Goal: Task Accomplishment & Management: Use online tool/utility

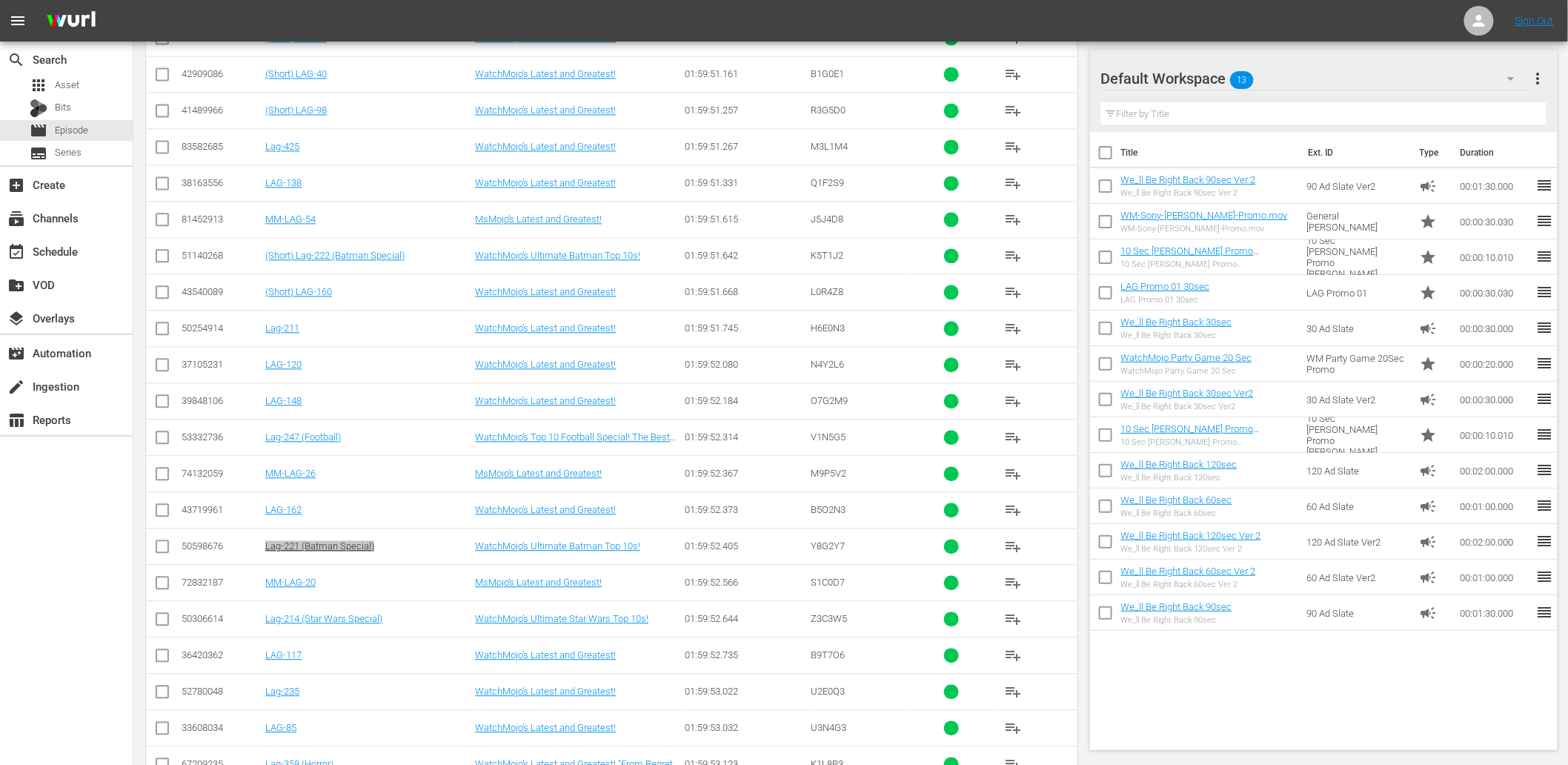
scroll to position [3632, 0]
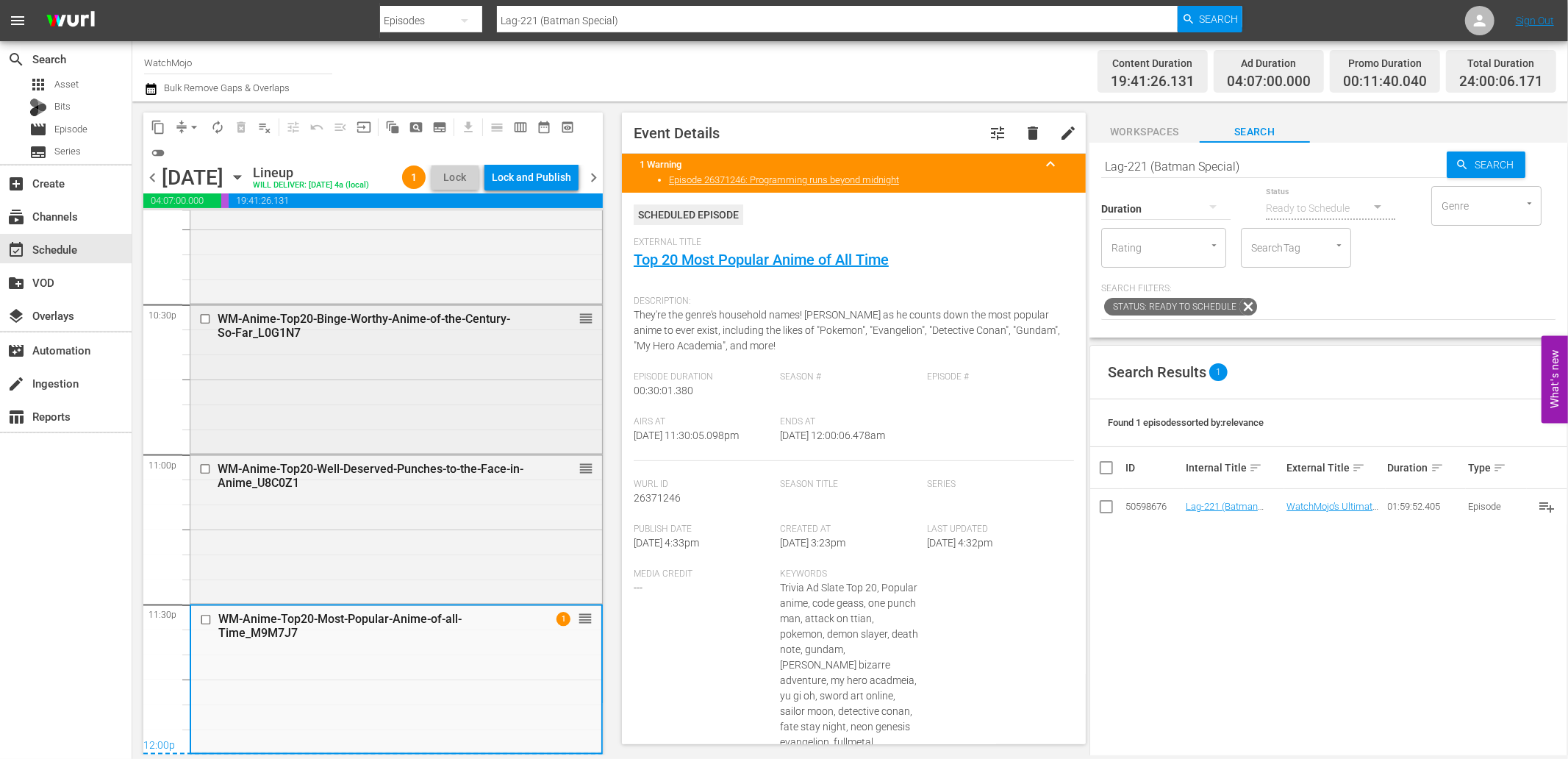
scroll to position [6678, 0]
click at [333, 681] on div "WM-Anime-Top20-Most-Popular-Anime-of-all-Time_M9M7J7 1 reorder" at bounding box center [396, 678] width 410 height 145
click at [336, 401] on div "WM-Anime-Top20-Binge-Worthy-Anime-of-the-Century-So-Far_L0G1N7 reorder" at bounding box center [396, 378] width 412 height 145
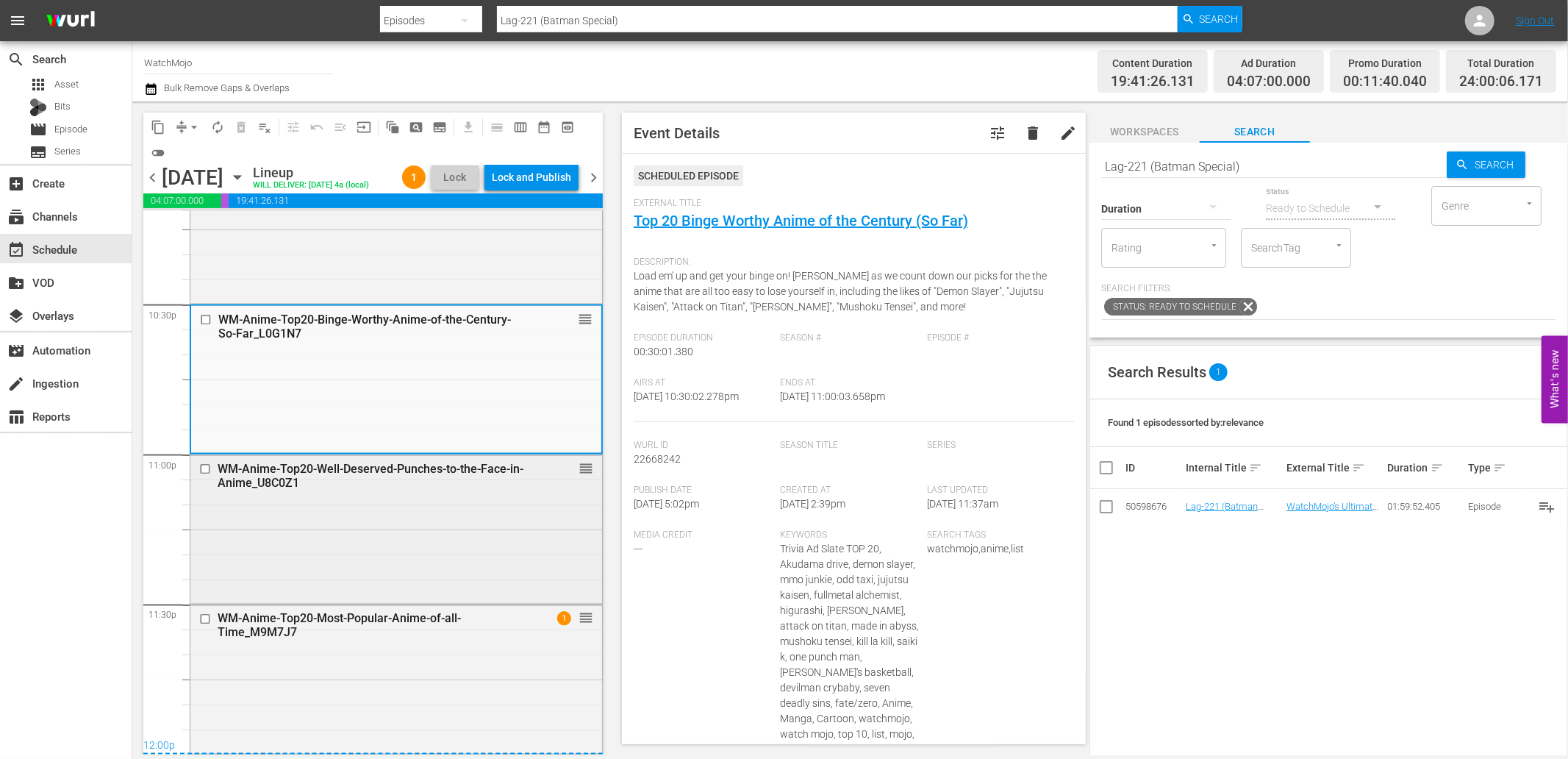
click at [353, 512] on div "WM-Anime-Top20-Well-Deserved-Punches-to-the-Face-in-Anime_U8C0Z1 reorder" at bounding box center [396, 528] width 412 height 145
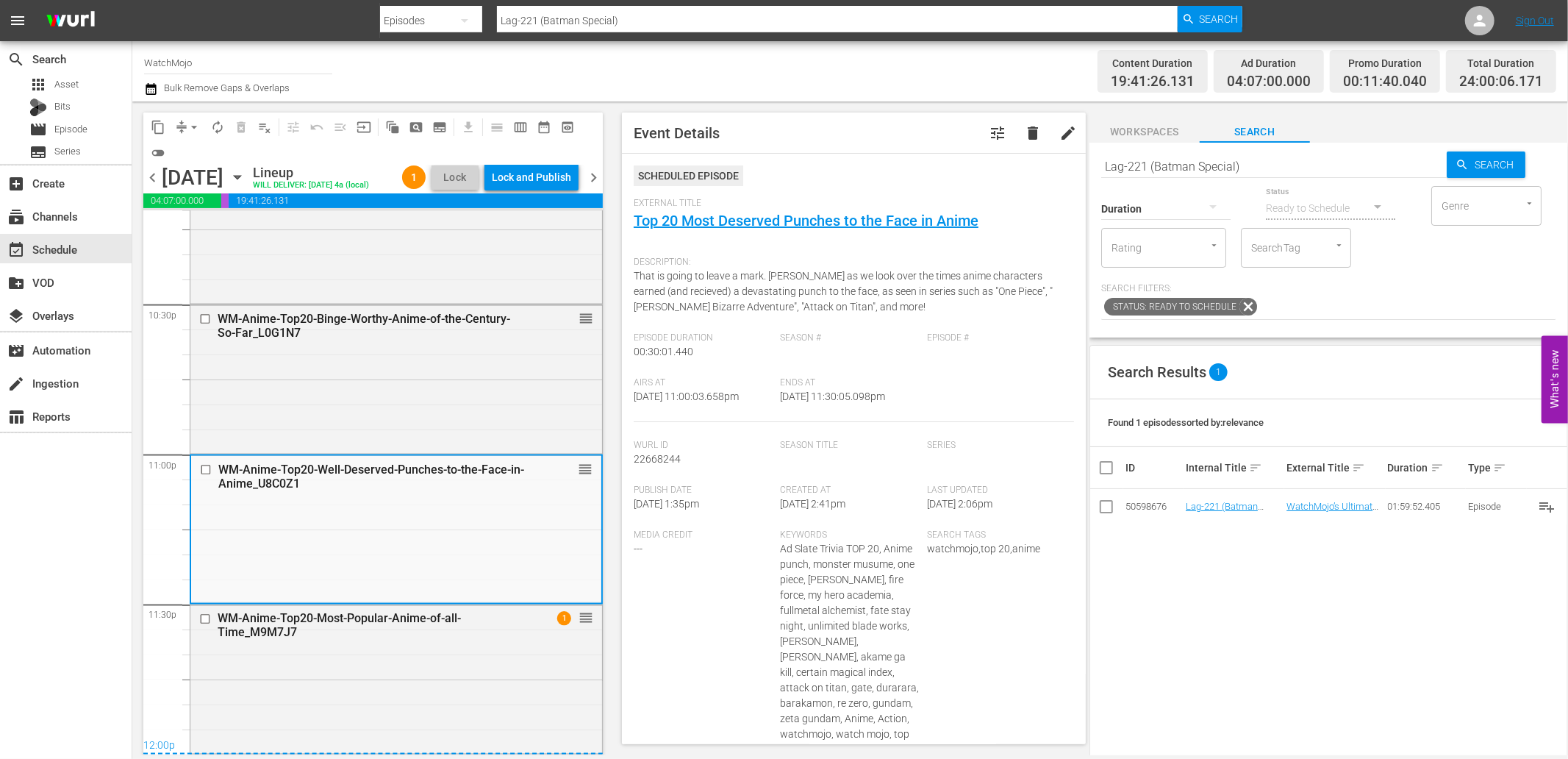
click at [347, 670] on div "WM-Anime-Top20-Most-Popular-Anime-of-all-Time_M9M7J7 1 reorder" at bounding box center [396, 677] width 412 height 145
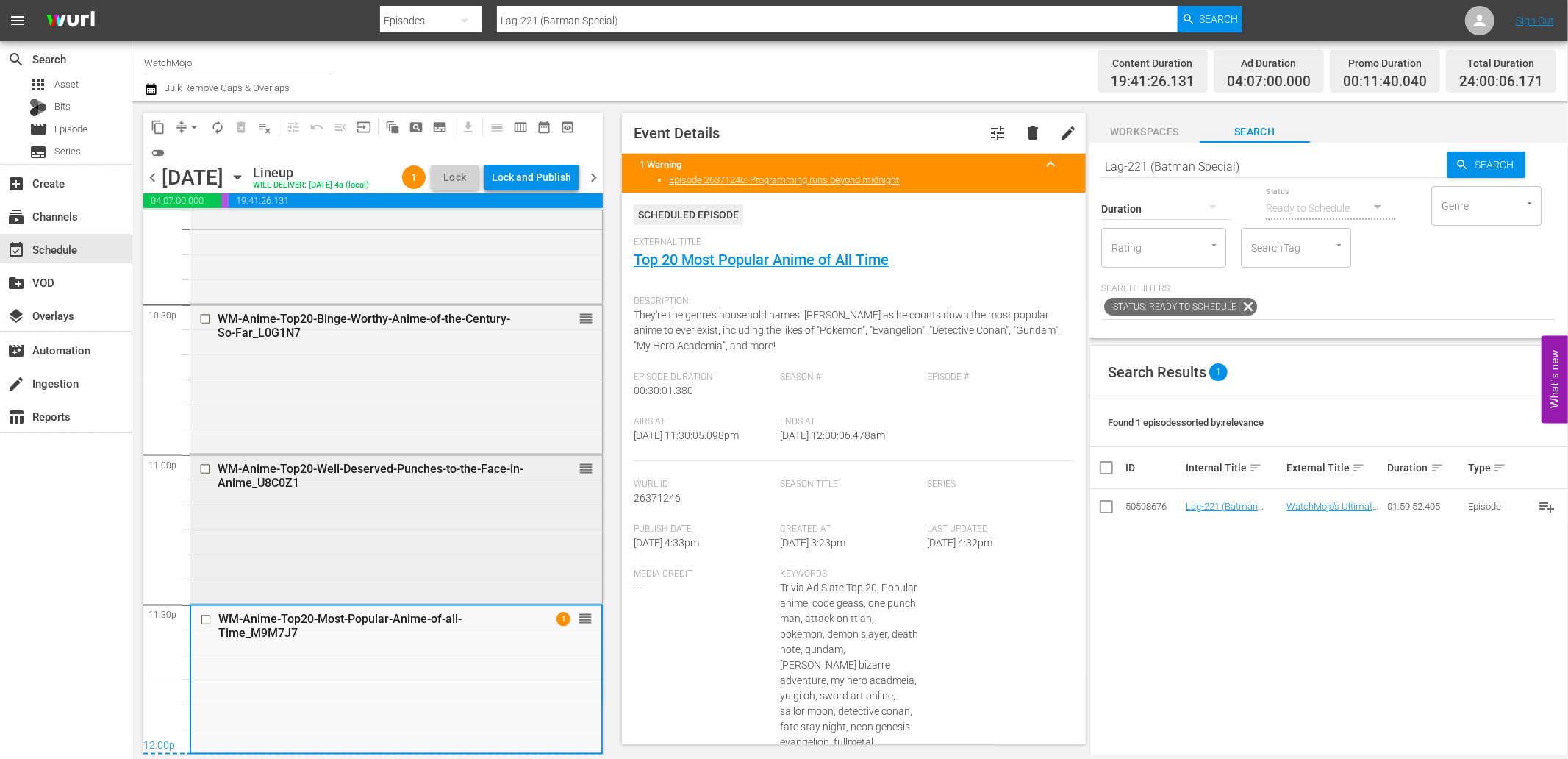
click at [402, 539] on div "WM-Anime-Top20-Well-Deserved-Punches-to-the-Face-in-Anime_U8C0Z1 reorder" at bounding box center [396, 528] width 412 height 145
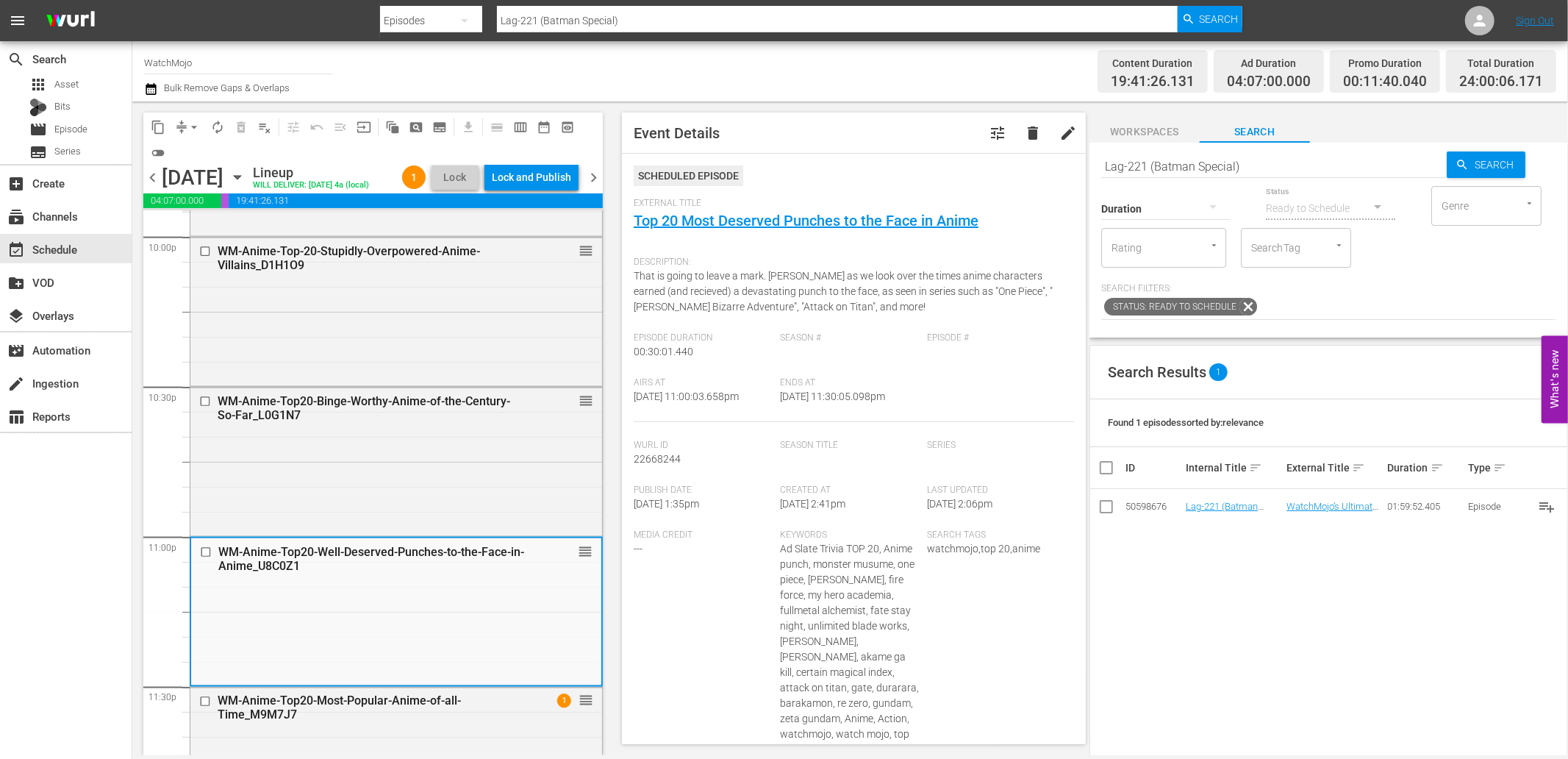
scroll to position [6569, 0]
click at [363, 387] on div "WM-Anime-Top-20-Stupidly-Overpowered-Anime-Villains_D1H1O9 reorder" at bounding box center [396, 314] width 412 height 145
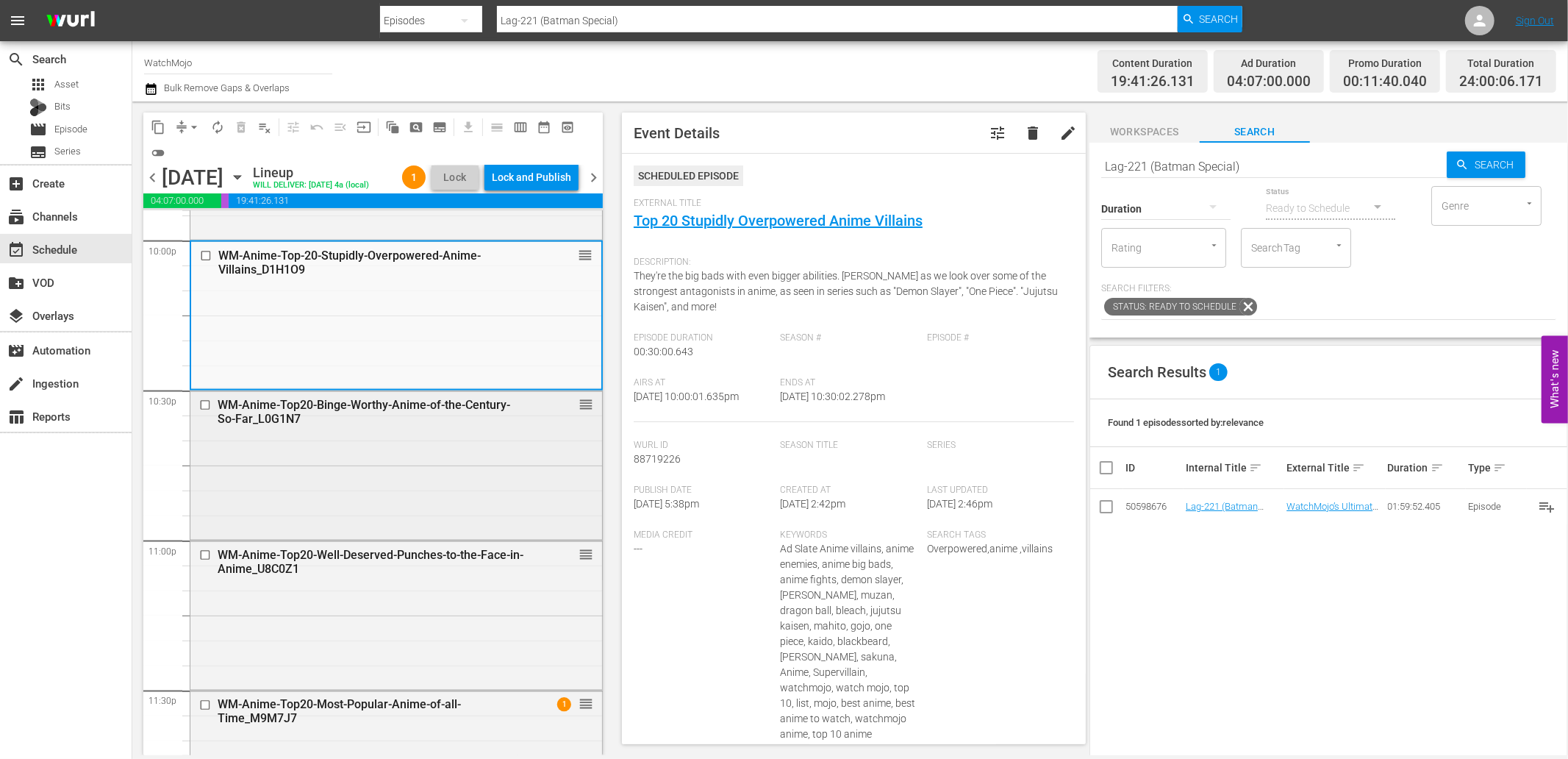
click at [320, 466] on div "WM-Anime-Top20-Binge-Worthy-Anime-of-the-Century-So-Far_L0G1N7 reorder" at bounding box center [396, 464] width 412 height 145
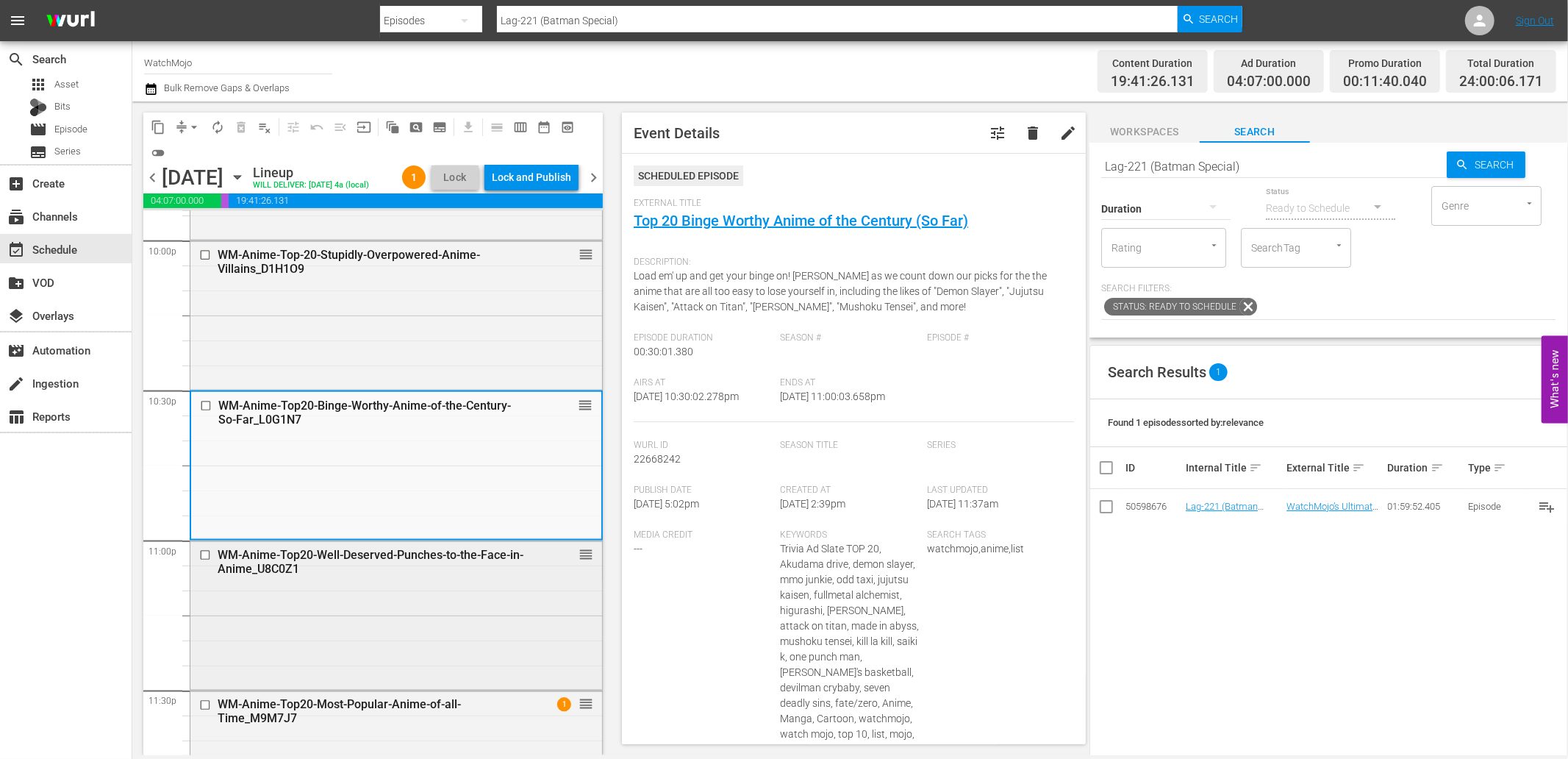
click at [469, 619] on div "WM-Anime-Top20-Well-Deserved-Punches-to-the-Face-in-Anime_U8C0Z1 reorder" at bounding box center [396, 614] width 412 height 145
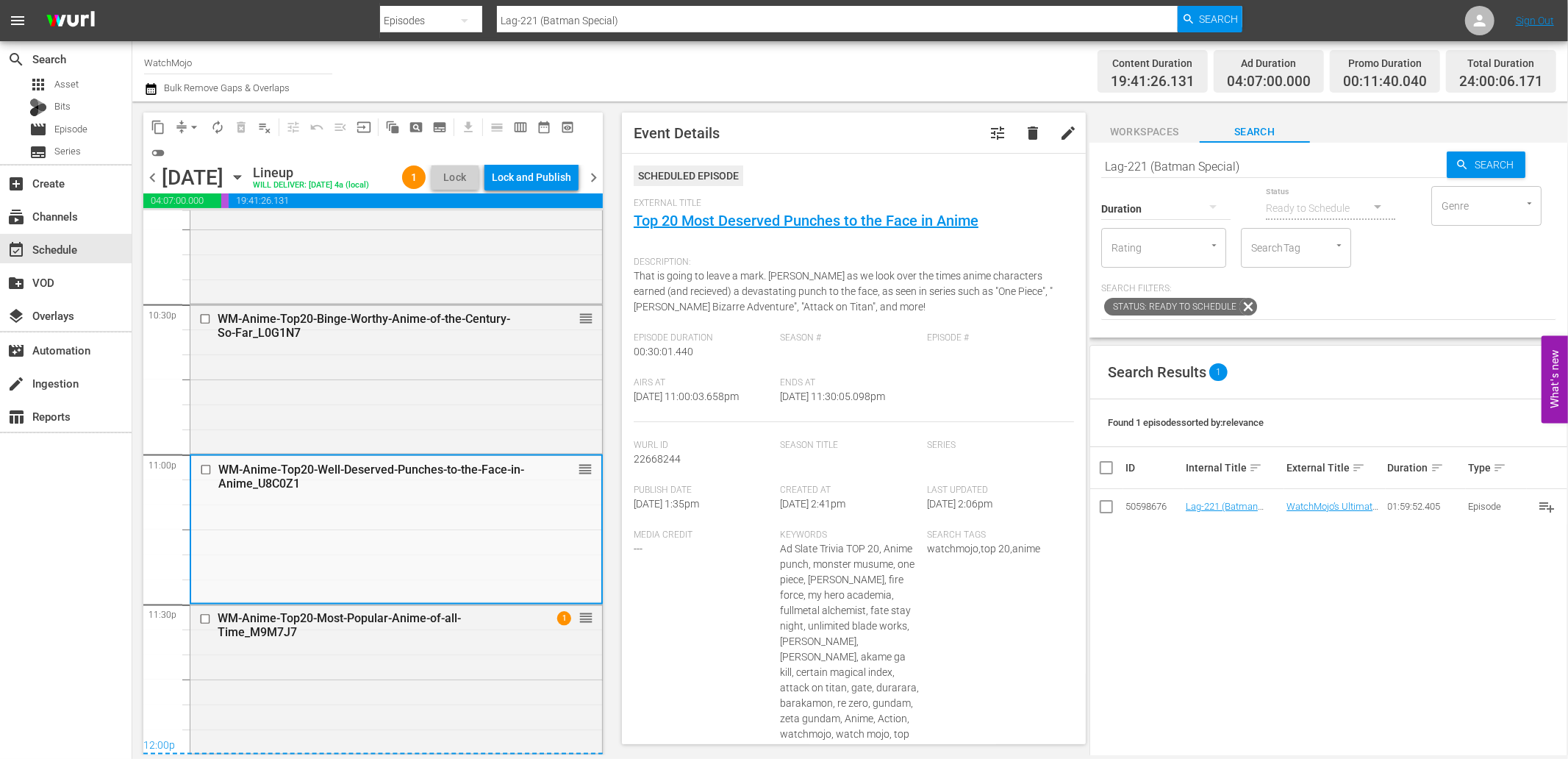
scroll to position [6678, 0]
click at [414, 678] on div "WM-Anime-Top20-Most-Popular-Anime-of-all-Time_M9M7J7 1 reorder" at bounding box center [396, 677] width 412 height 145
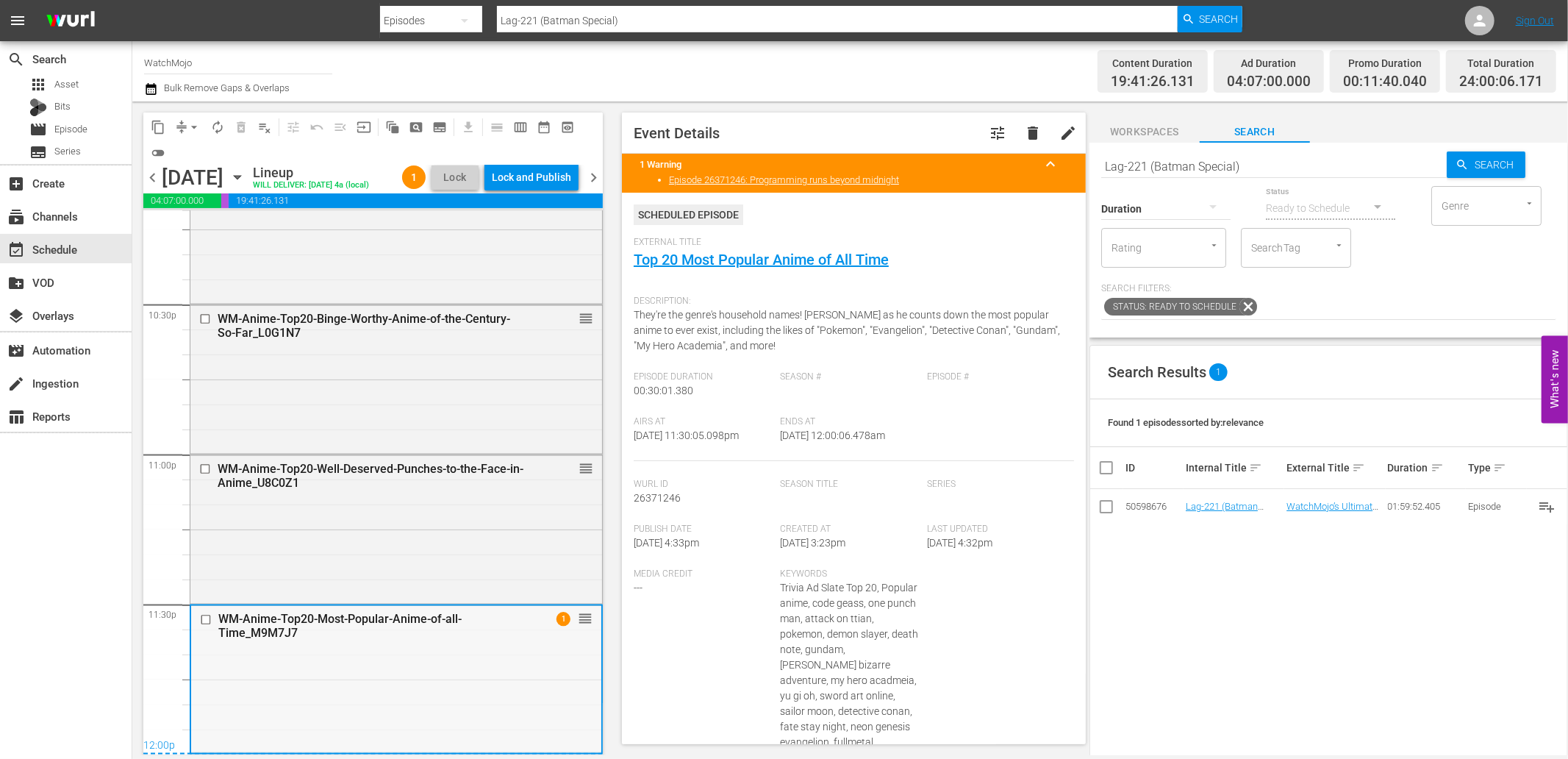
click at [466, 648] on div "WM-Anime-Top20-Most-Popular-Anime-of-all-Time_M9M7J7 1 reorder" at bounding box center [396, 678] width 410 height 145
drag, startPoint x: 1259, startPoint y: 166, endPoint x: 1066, endPoint y: 153, distance: 193.4
click at [1066, 153] on div "content_copy compress arrow_drop_down autorenew_outlined delete_forever_outline…" at bounding box center [849, 428] width 1435 height 653
paste input "Y6T1E2"
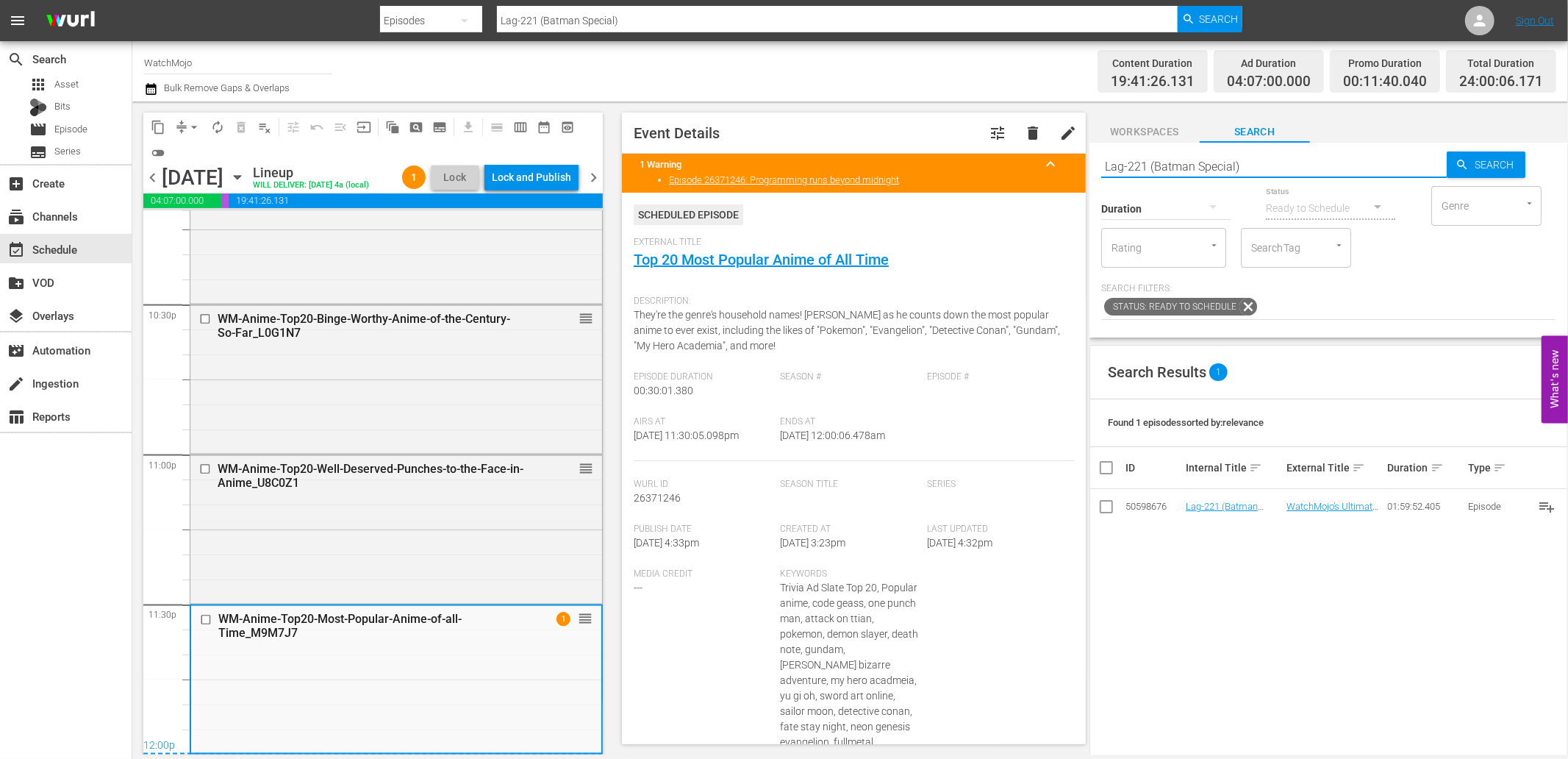
type input "Y6T1E2"
click at [206, 621] on input "checkbox" at bounding box center [207, 619] width 15 height 13
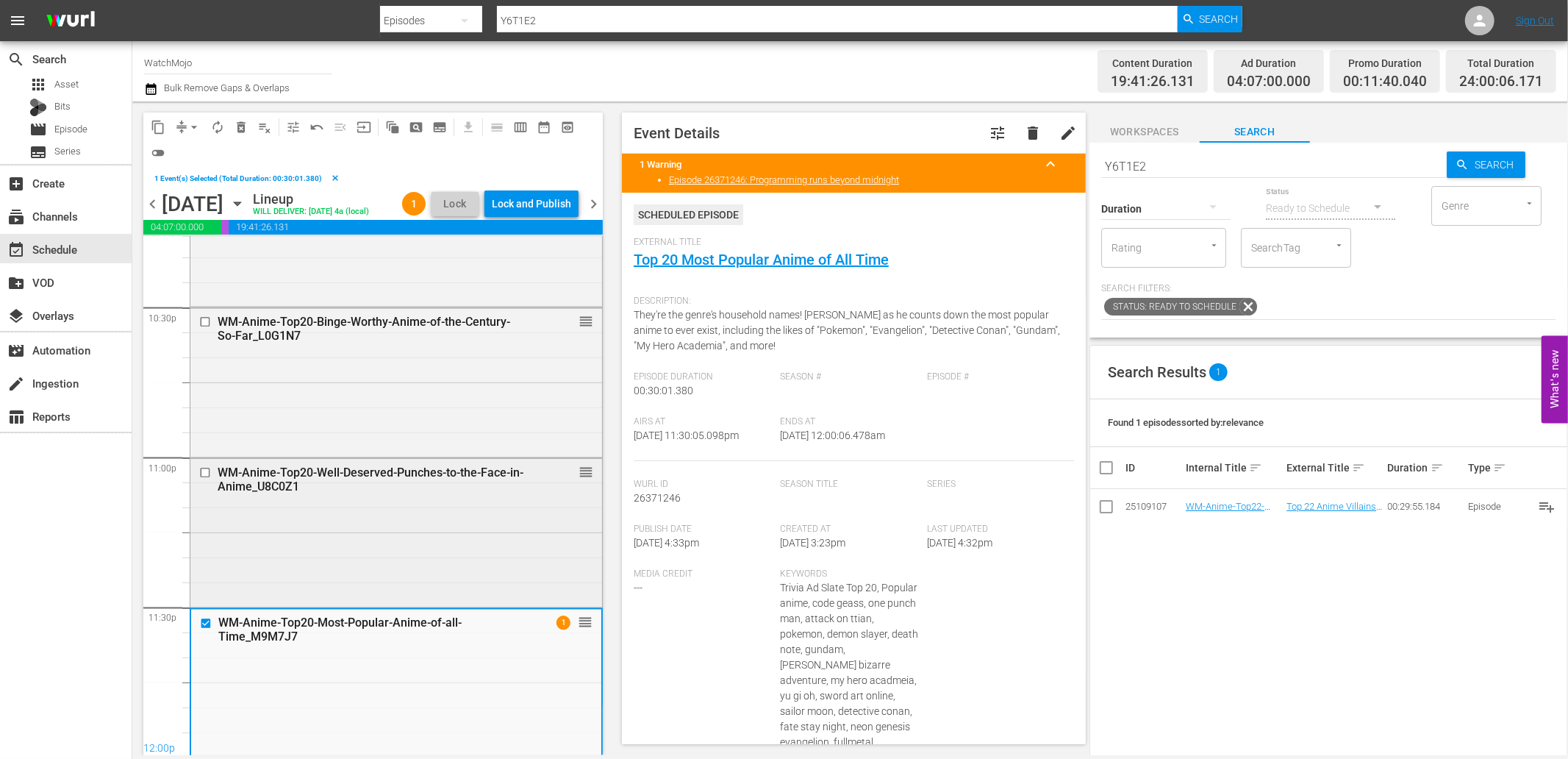
click at [294, 605] on div "WM-Anime-Top20-Well-Deserved-Punches-to-the-Face-in-Anime_U8C0Z1 reorder" at bounding box center [396, 531] width 412 height 145
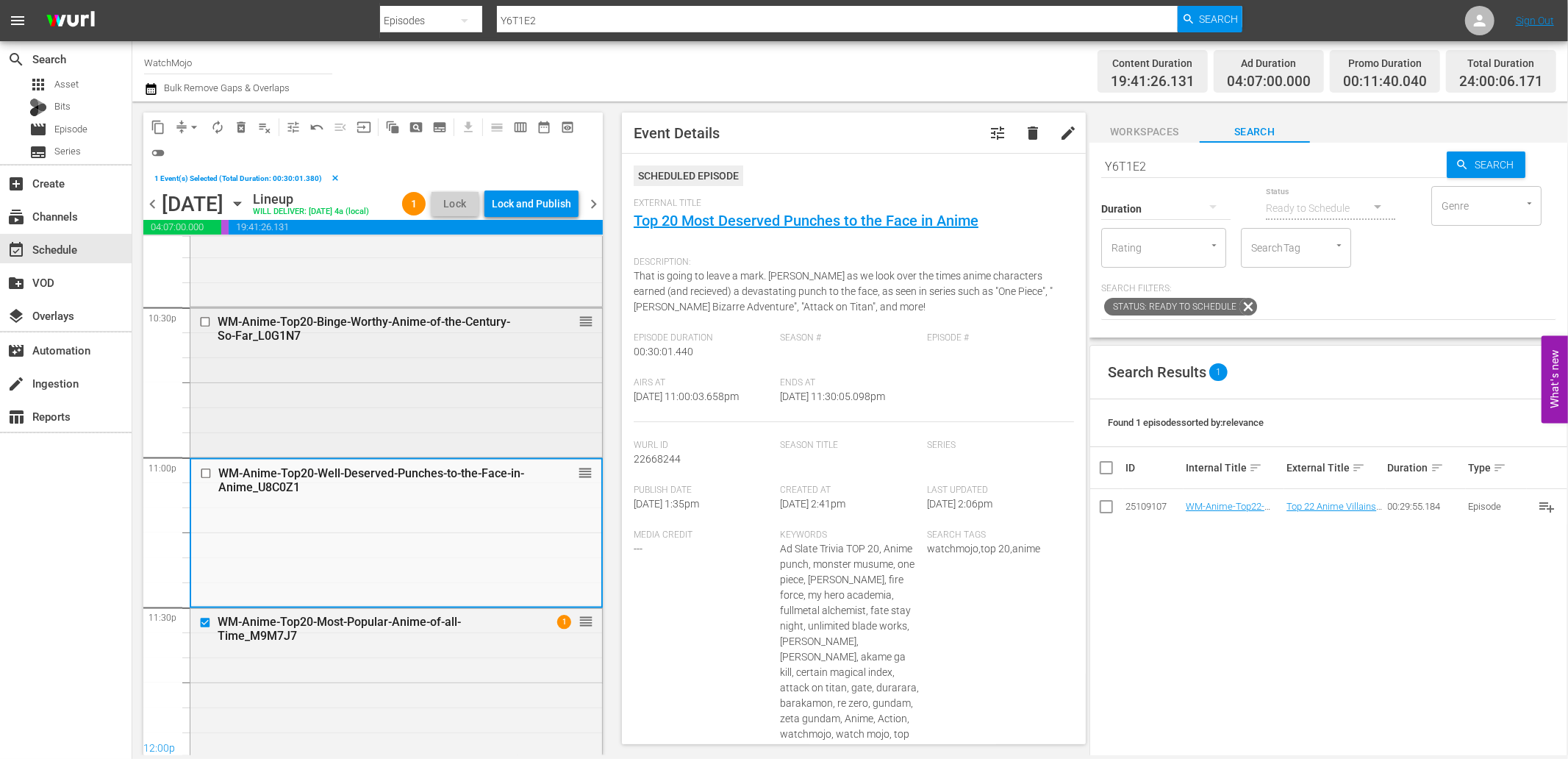
click at [340, 420] on div "WM-Anime-Top20-Binge-Worthy-Anime-of-the-Century-So-Far_L0G1N7 reorder" at bounding box center [396, 380] width 412 height 145
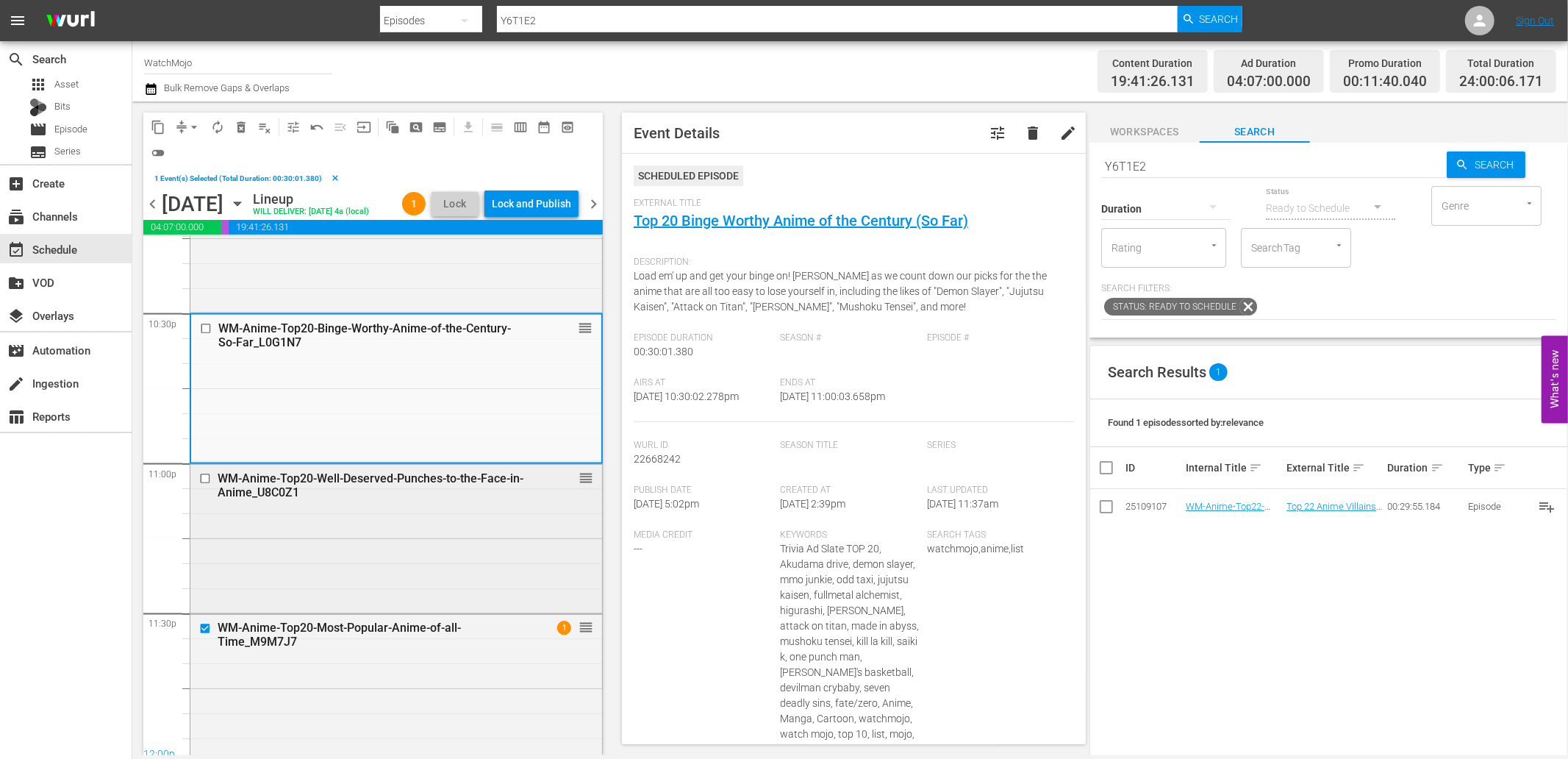
scroll to position [6705, 0]
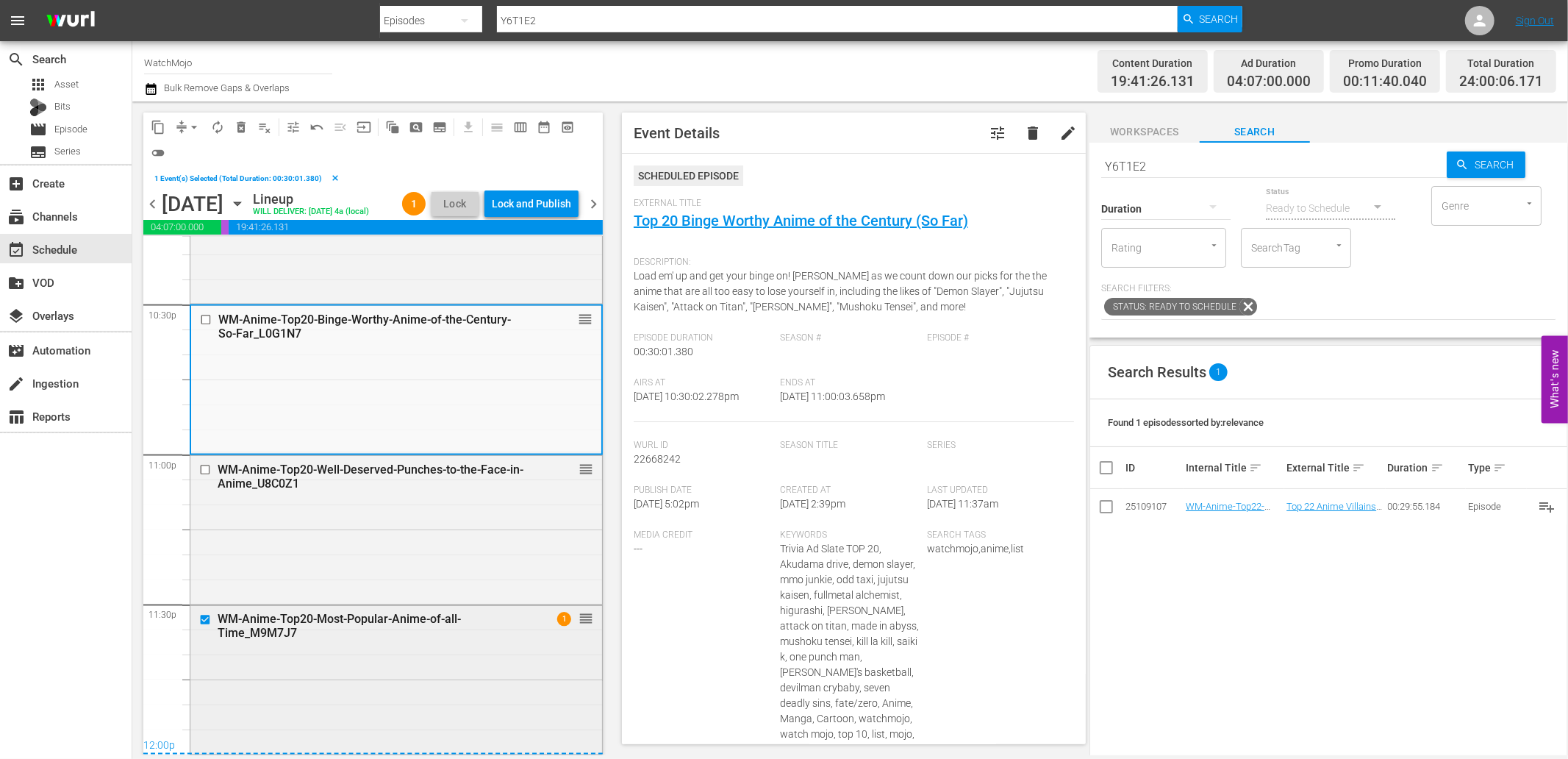
click at [202, 615] on input "checkbox" at bounding box center [206, 619] width 15 height 13
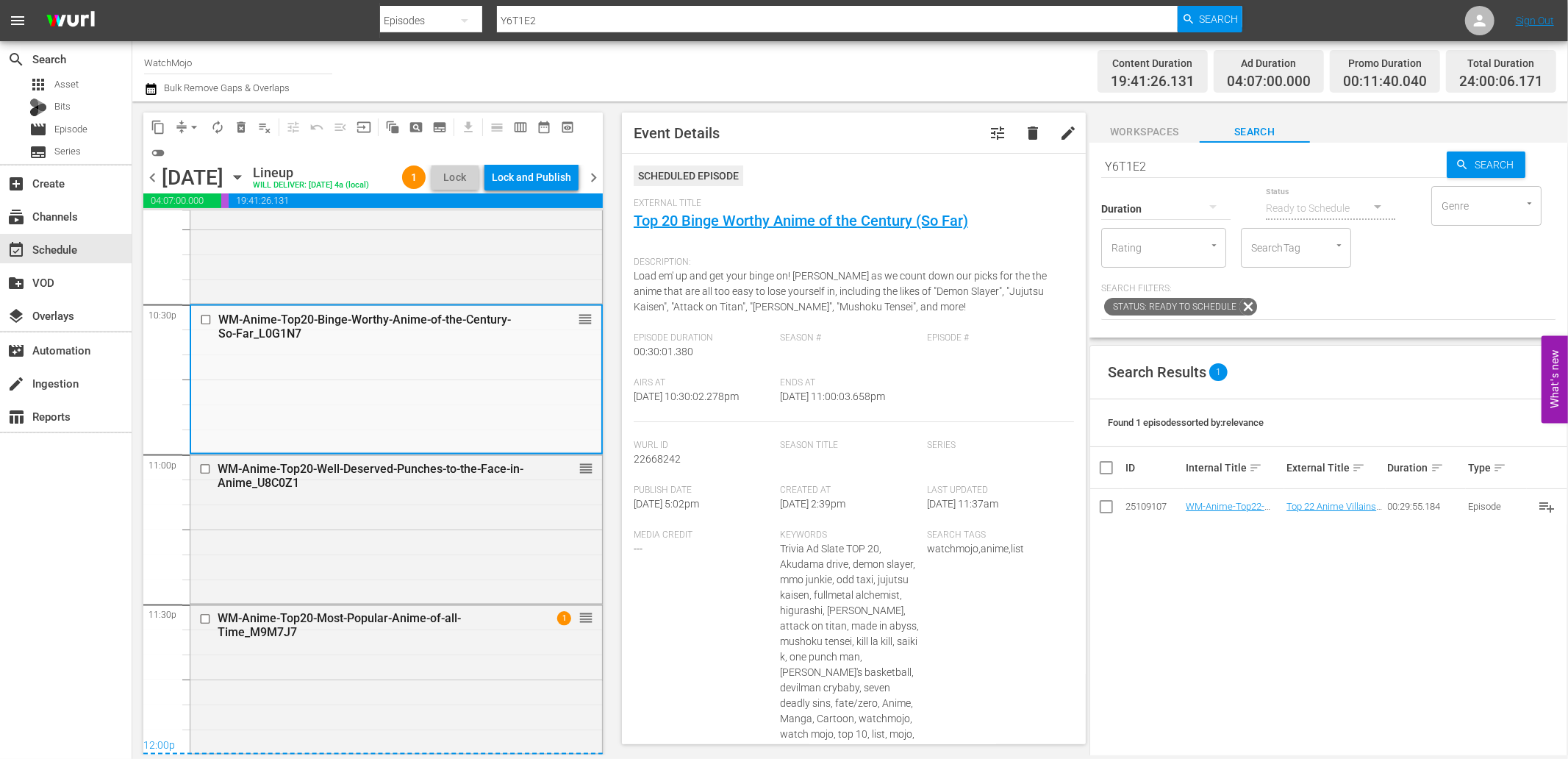
scroll to position [6678, 0]
click at [206, 319] on input "checkbox" at bounding box center [207, 319] width 15 height 13
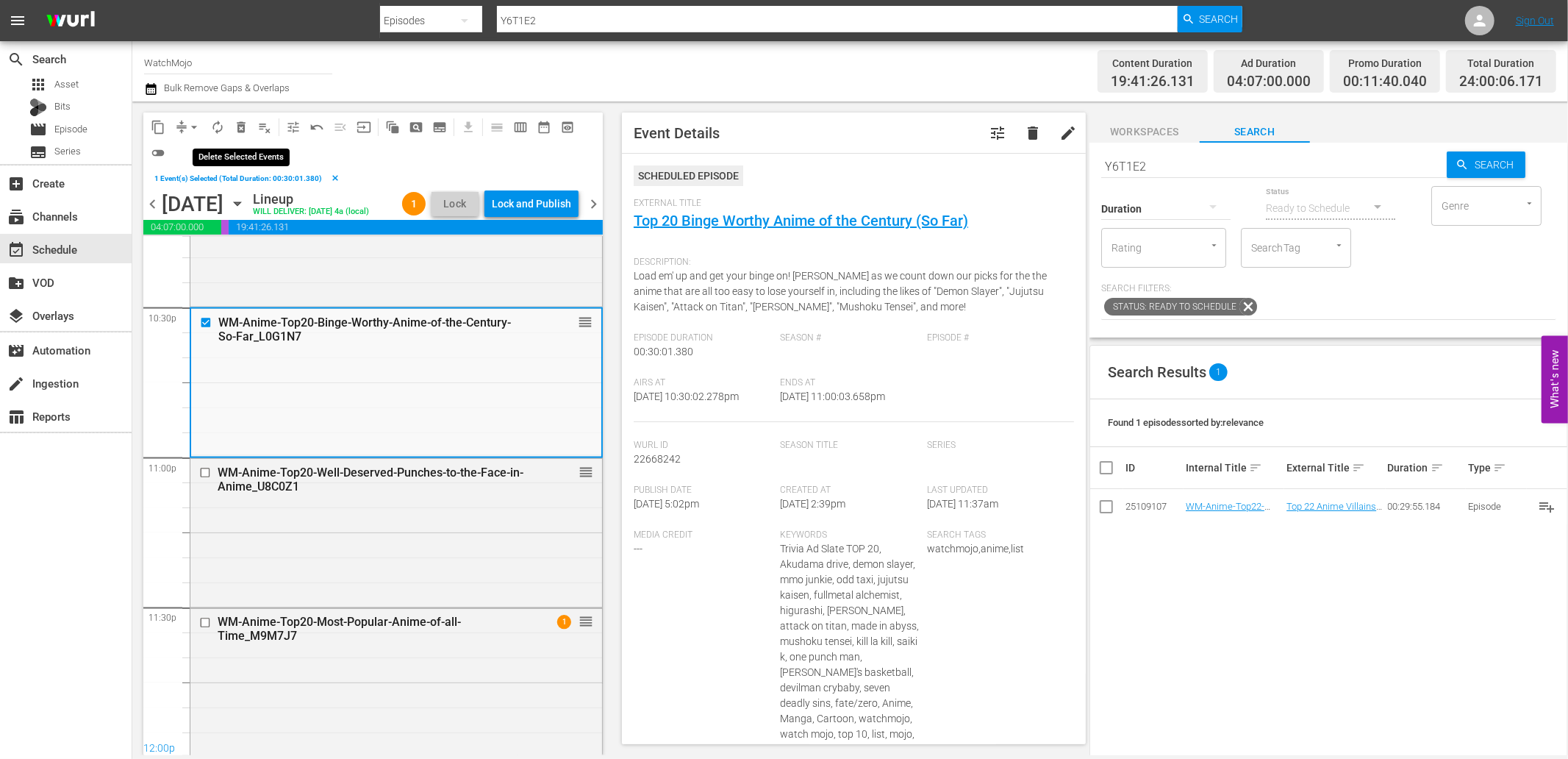
click at [247, 123] on span "delete_forever_outlined" at bounding box center [241, 127] width 14 height 14
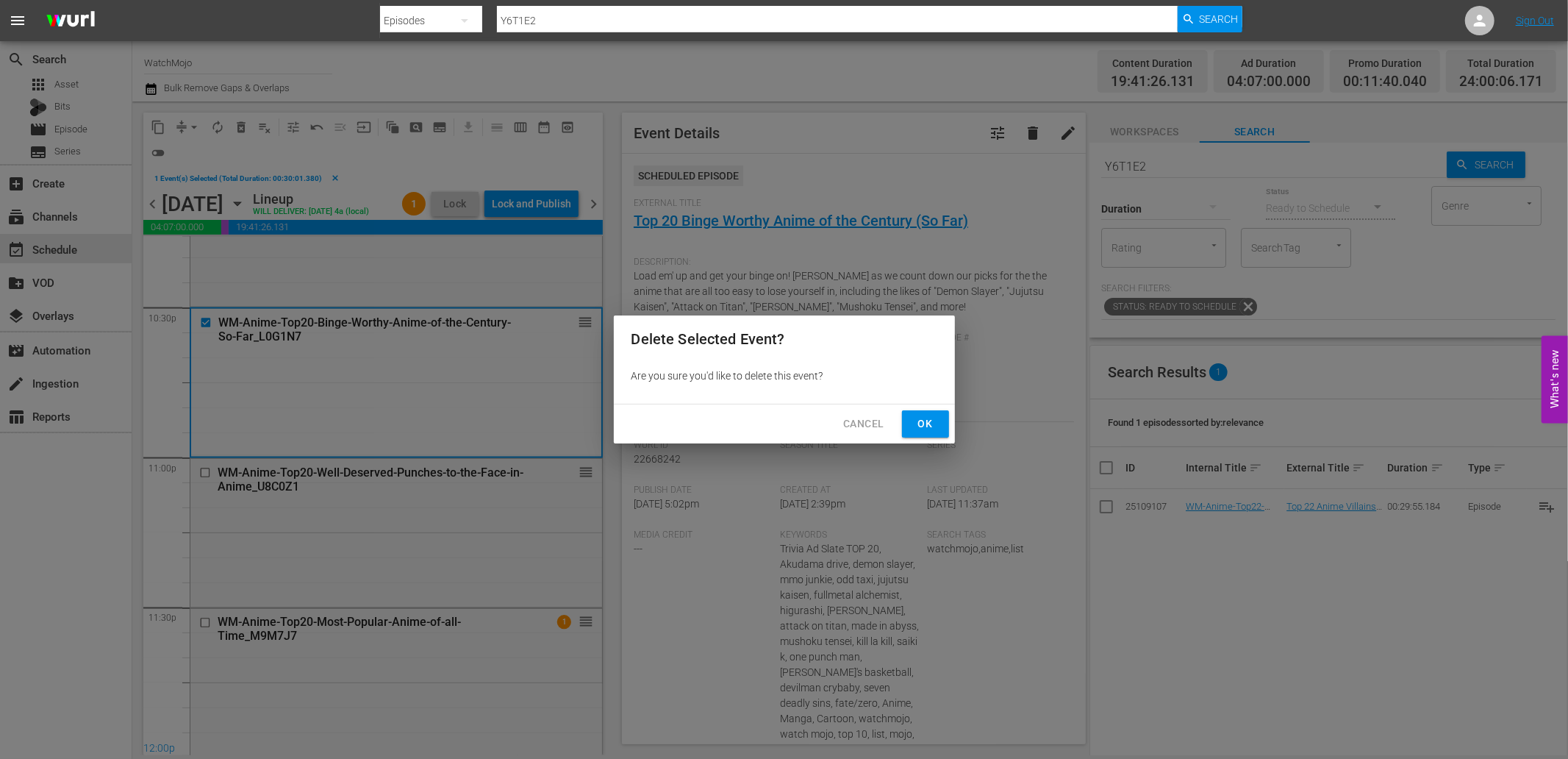
click at [919, 425] on span "Ok" at bounding box center [925, 423] width 23 height 18
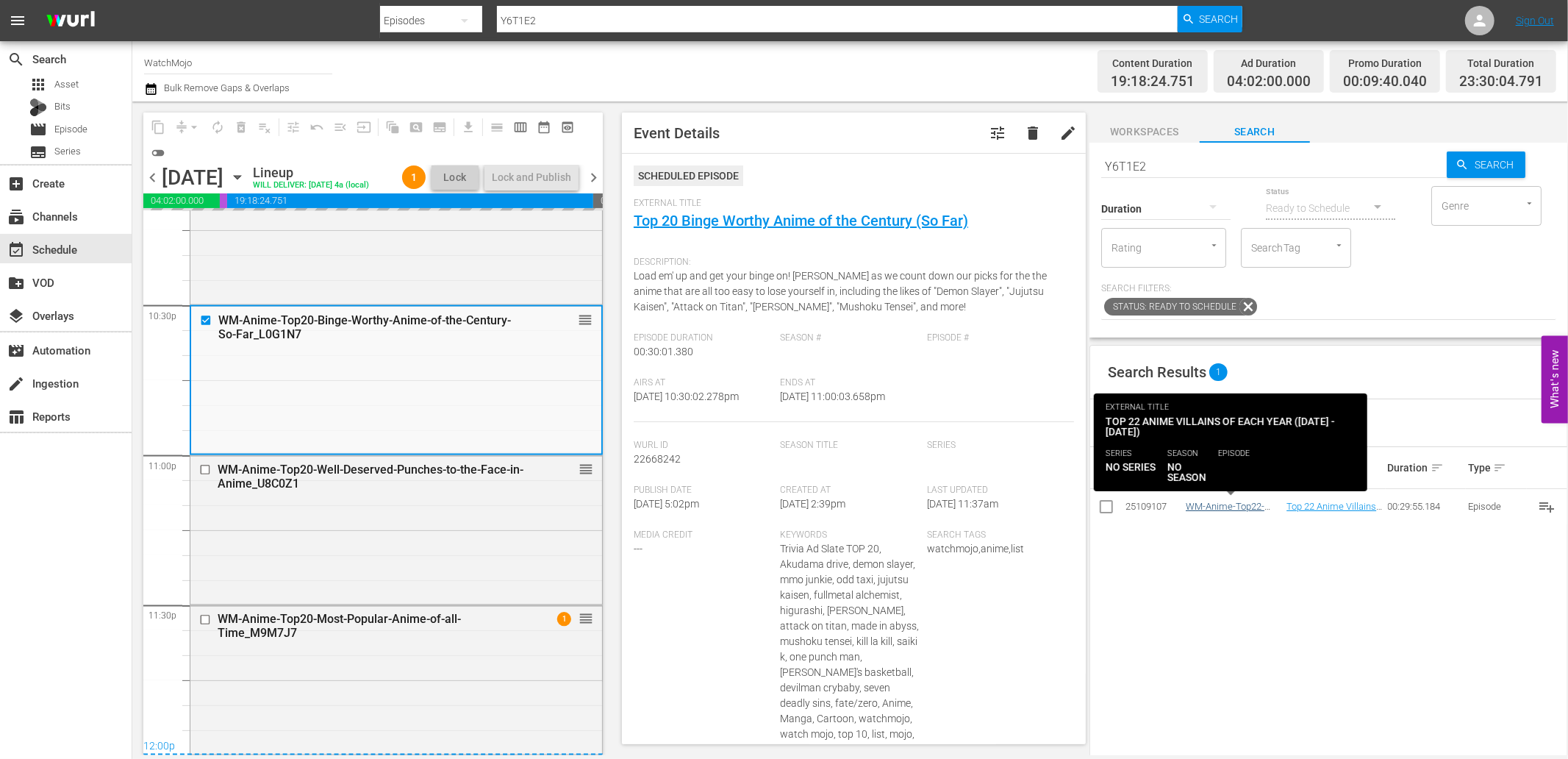
scroll to position [6632, 0]
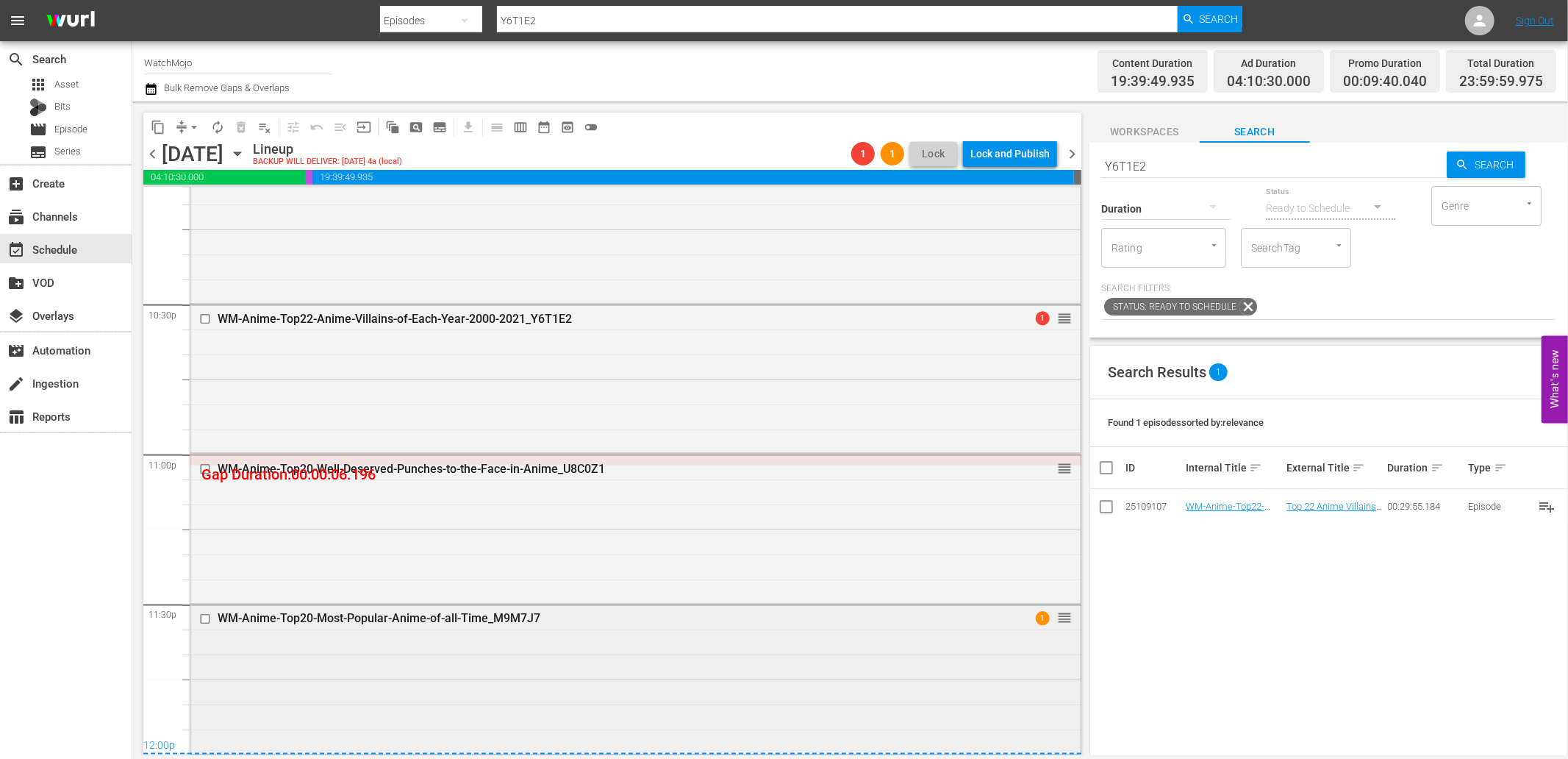
click at [480, 682] on div "WM-Anime-Top20-Most-Popular-Anime-of-all-Time_M9M7J7 1 reorder" at bounding box center [635, 677] width 890 height 145
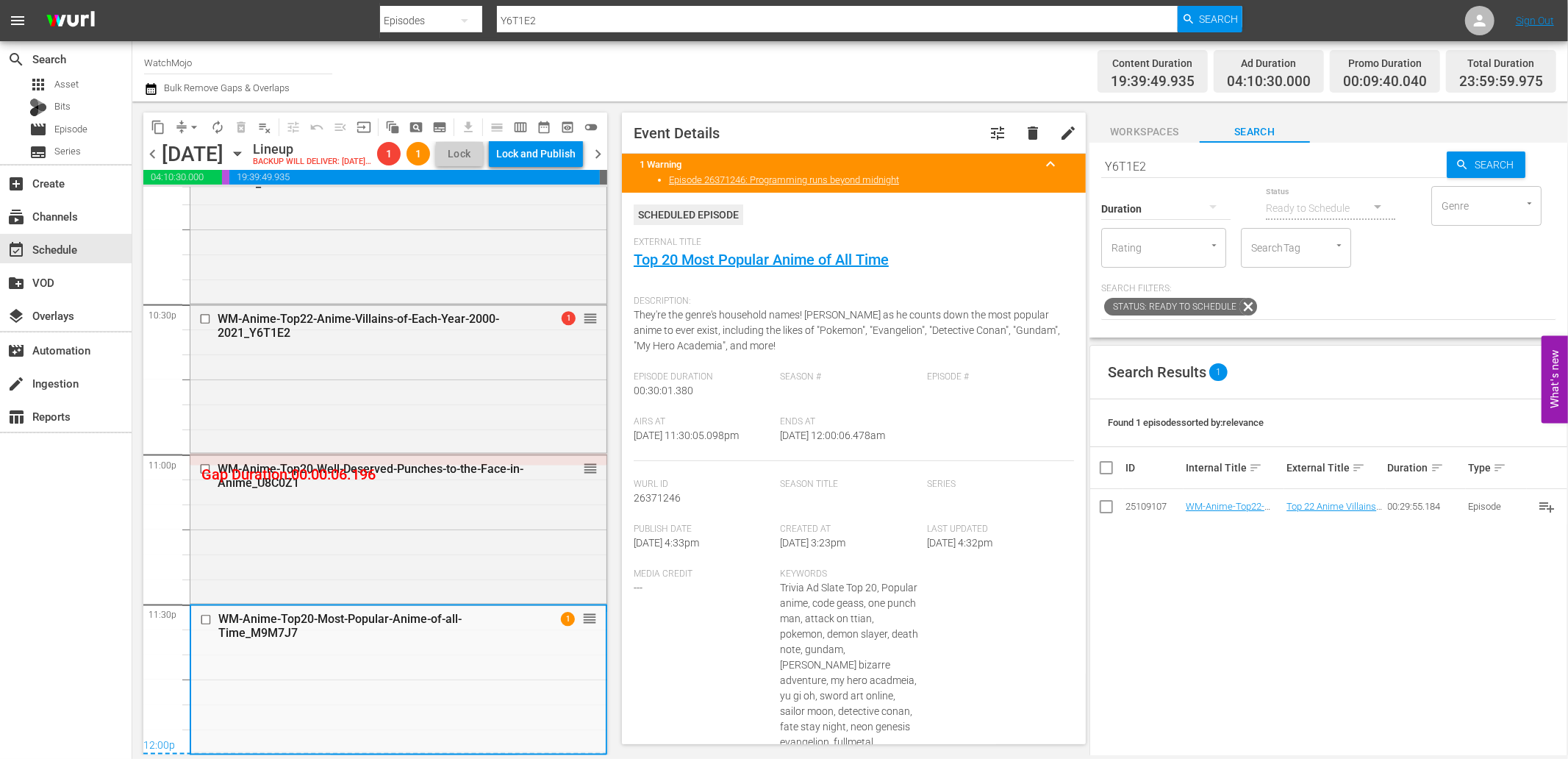
scroll to position [6655, 0]
click at [197, 123] on span "arrow_drop_down" at bounding box center [194, 127] width 14 height 14
click at [206, 206] on li "Align to End of Previous Day" at bounding box center [195, 205] width 154 height 24
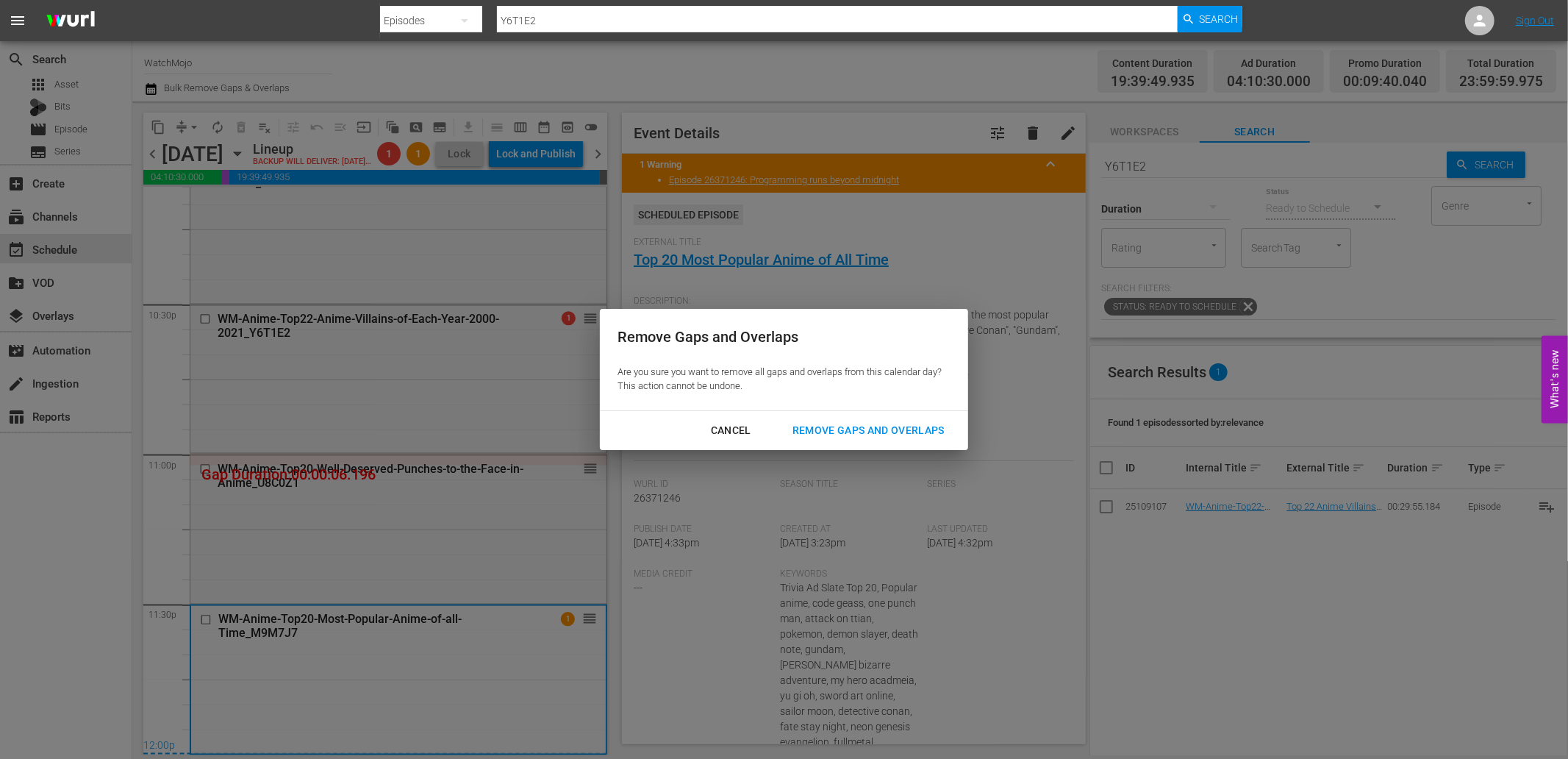
click at [812, 428] on div "Remove Gaps and Overlaps" at bounding box center [868, 431] width 176 height 18
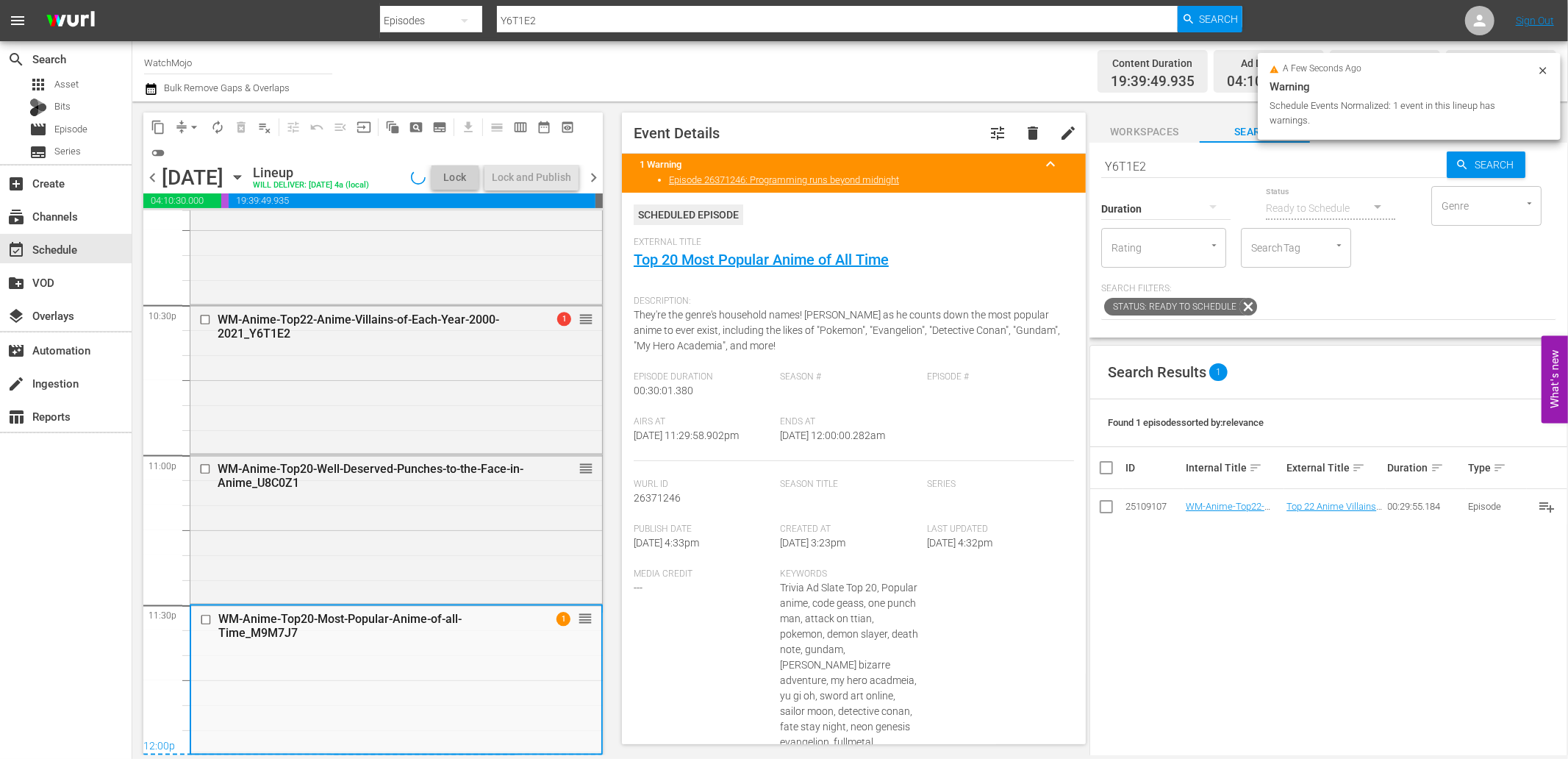
scroll to position [6677, 0]
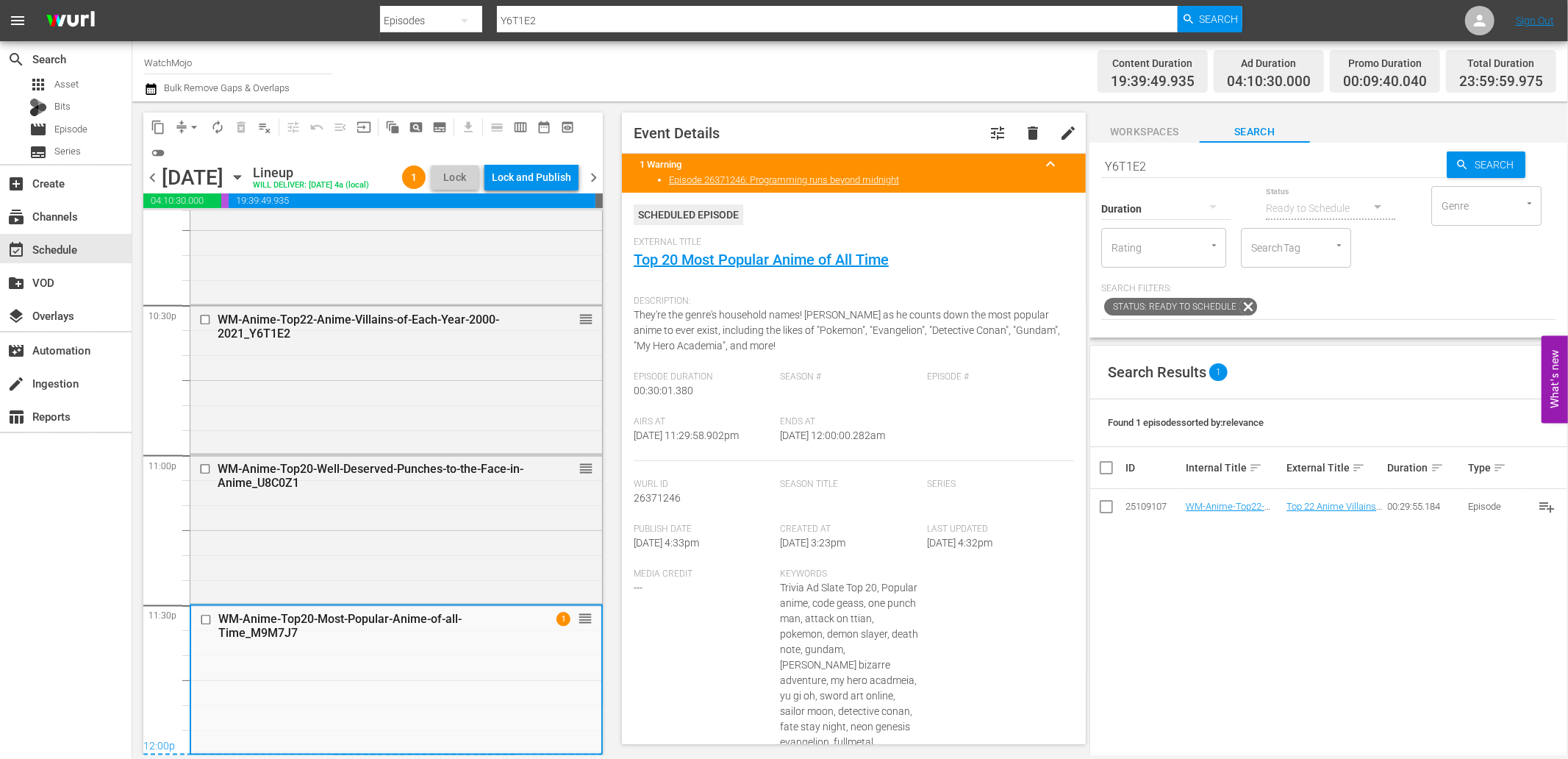
drag, startPoint x: 906, startPoint y: 439, endPoint x: 832, endPoint y: 458, distance: 76.4
click at [819, 441] on div "Ends At [DATE] 12:00:00.282am" at bounding box center [854, 439] width 147 height 45
copy span "12:00:00.282am"
click at [539, 182] on div "Lock and Publish" at bounding box center [531, 177] width 79 height 26
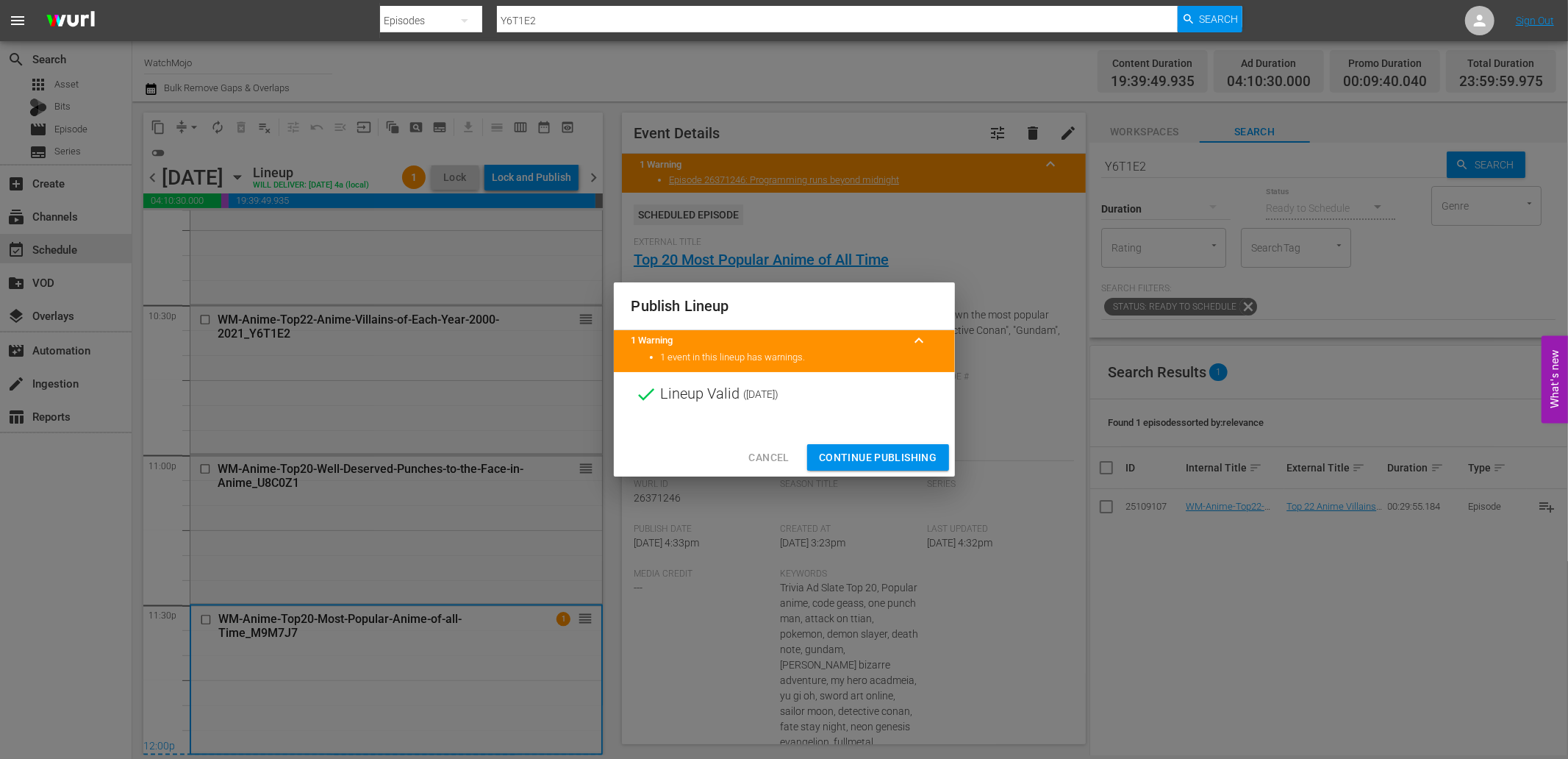
click at [856, 454] on span "Continue Publishing" at bounding box center [878, 458] width 118 height 18
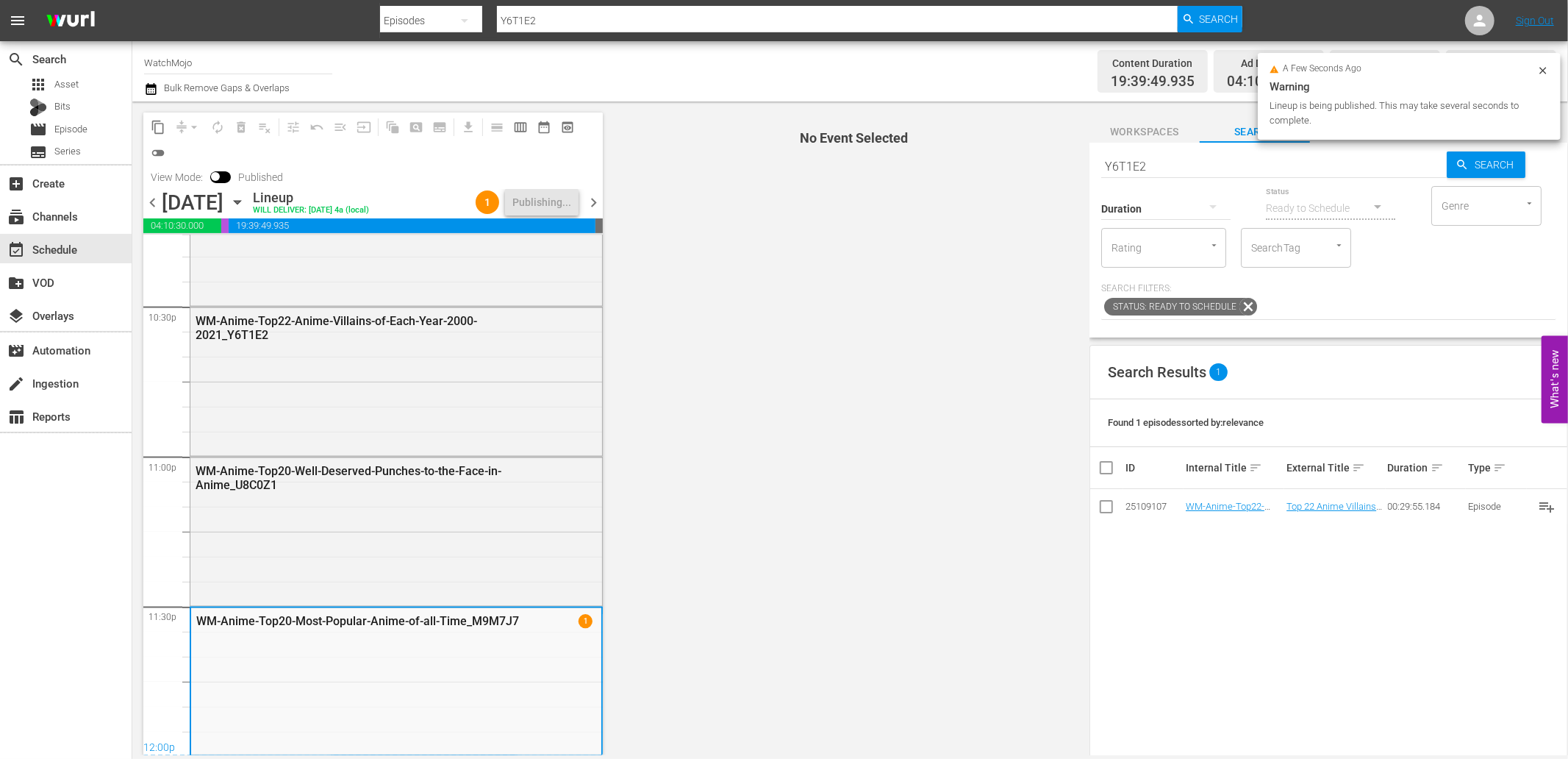
scroll to position [6678, 0]
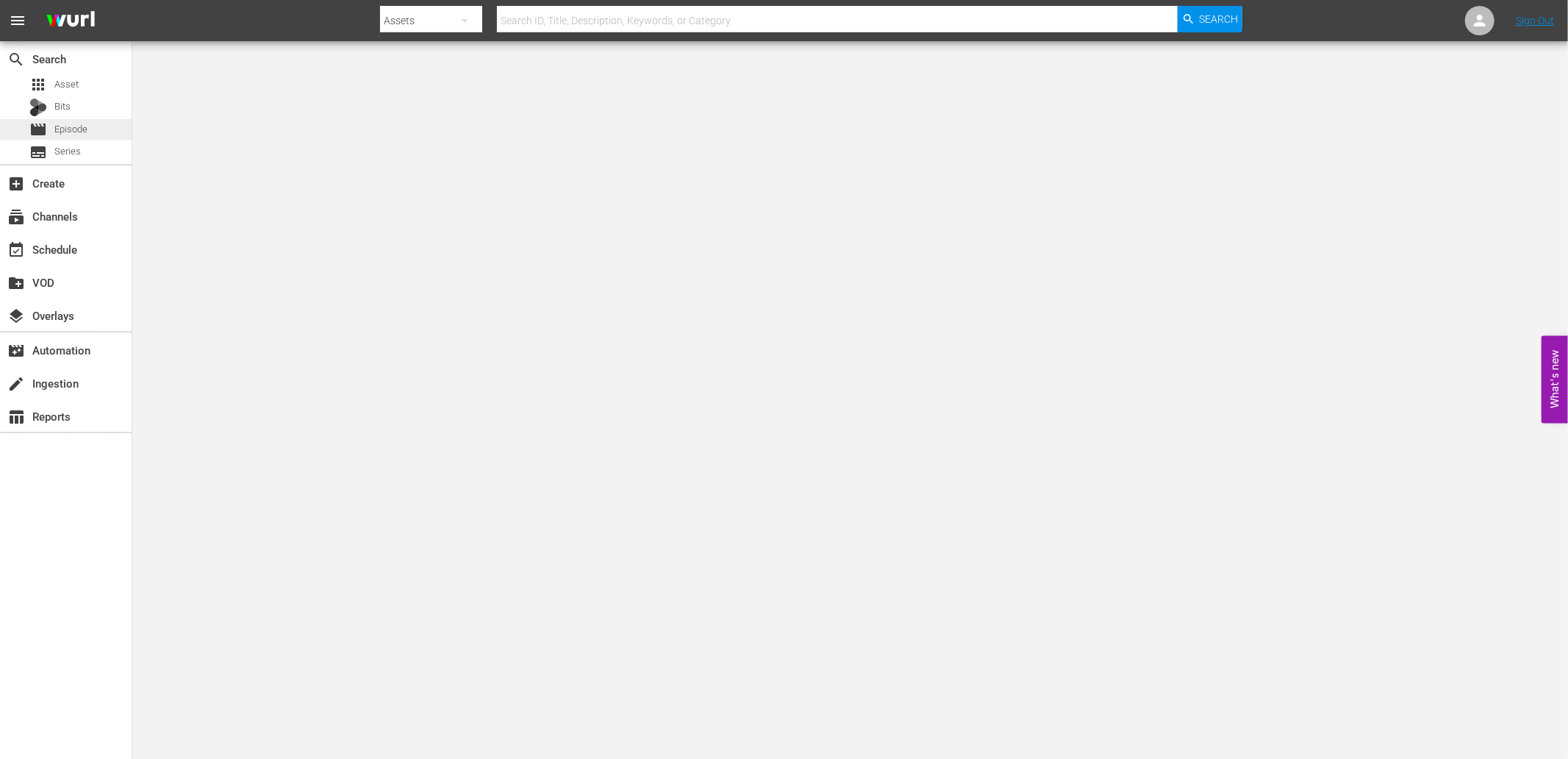
click at [98, 119] on div "movie Episode" at bounding box center [65, 129] width 132 height 21
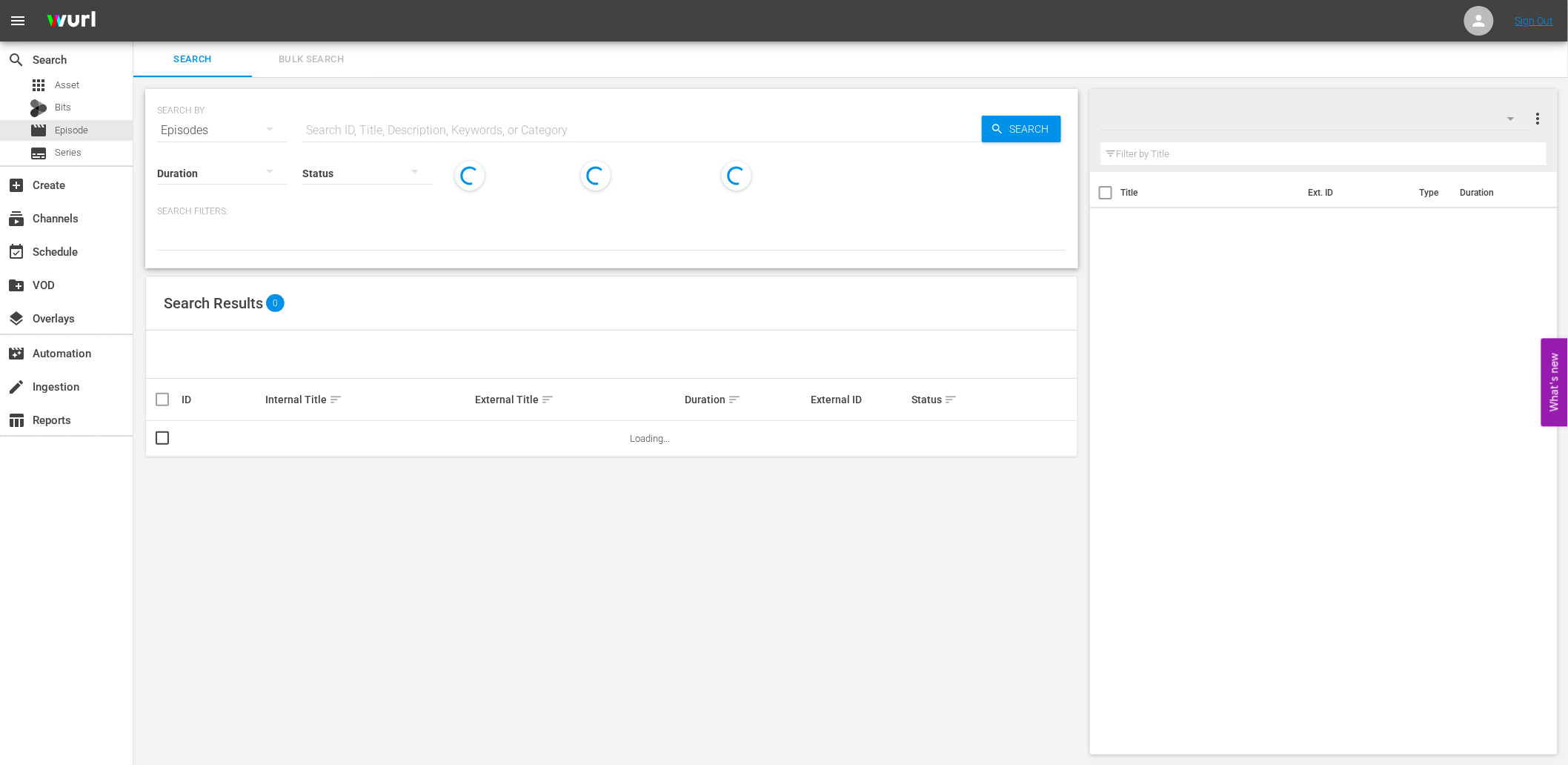
click at [515, 113] on input "text" at bounding box center [641, 130] width 679 height 35
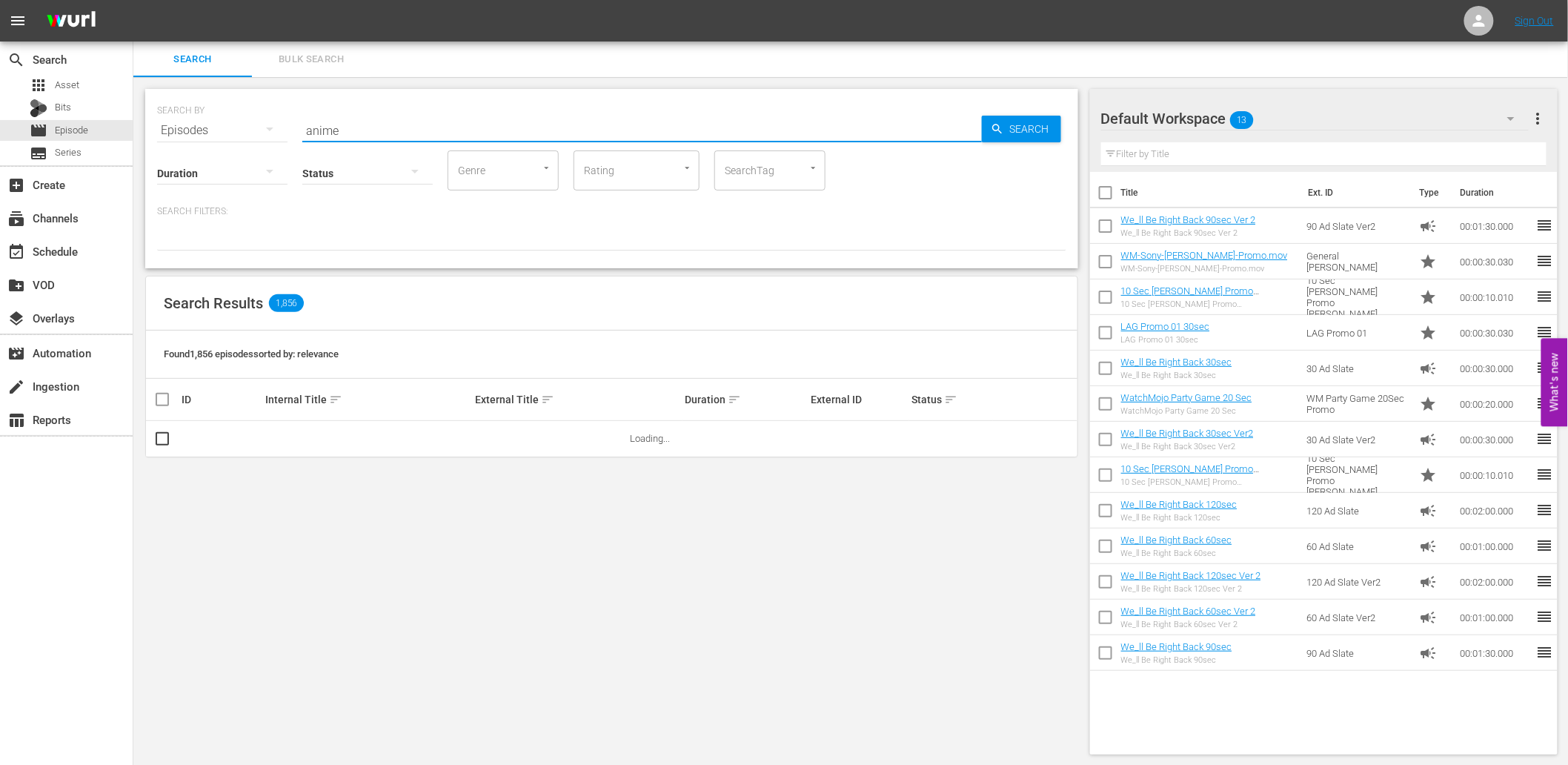
type input "anime"
click at [556, 328] on div "Search Results 1,856" at bounding box center [611, 304] width 931 height 54
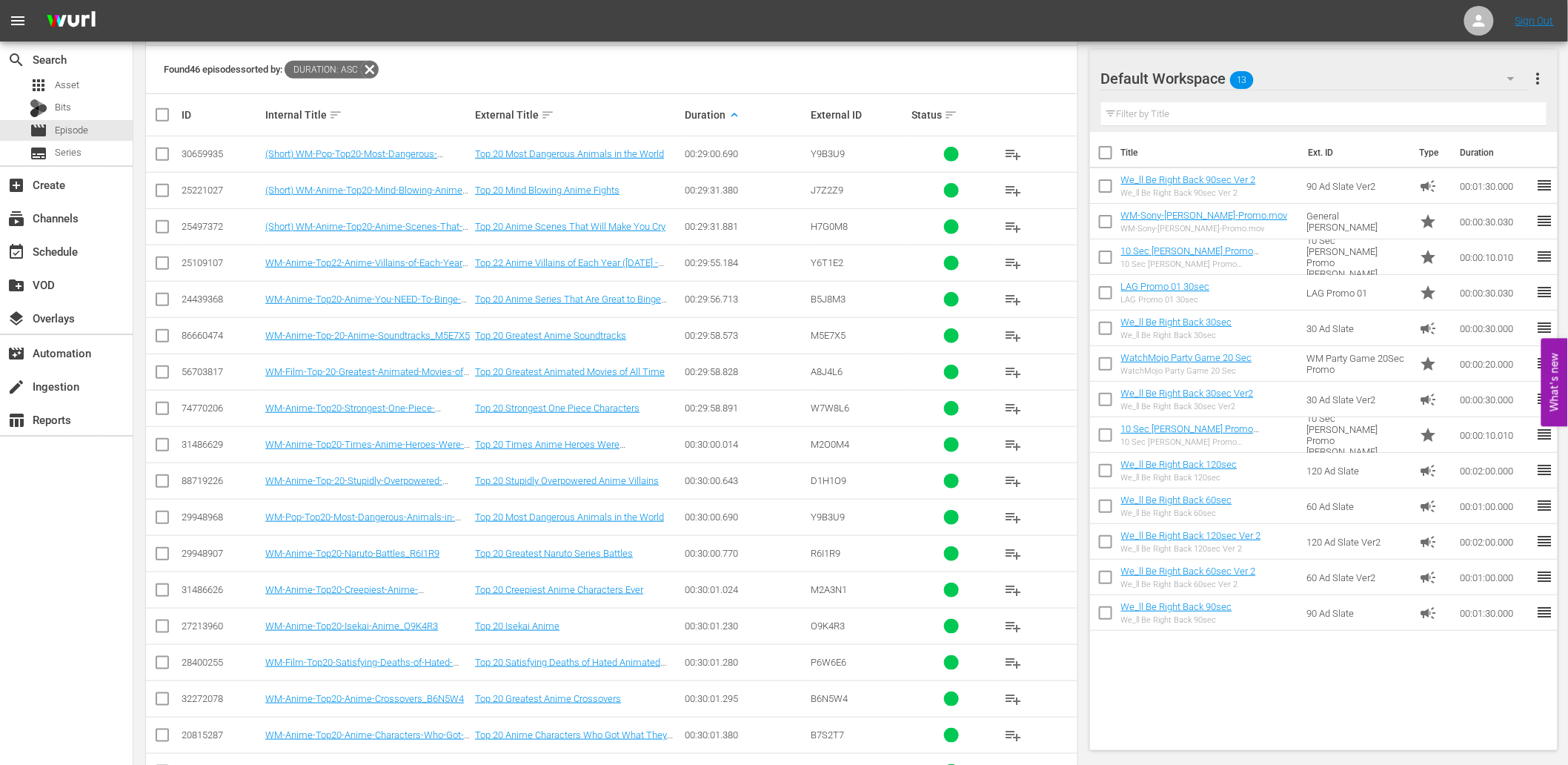
scroll to position [281, 0]
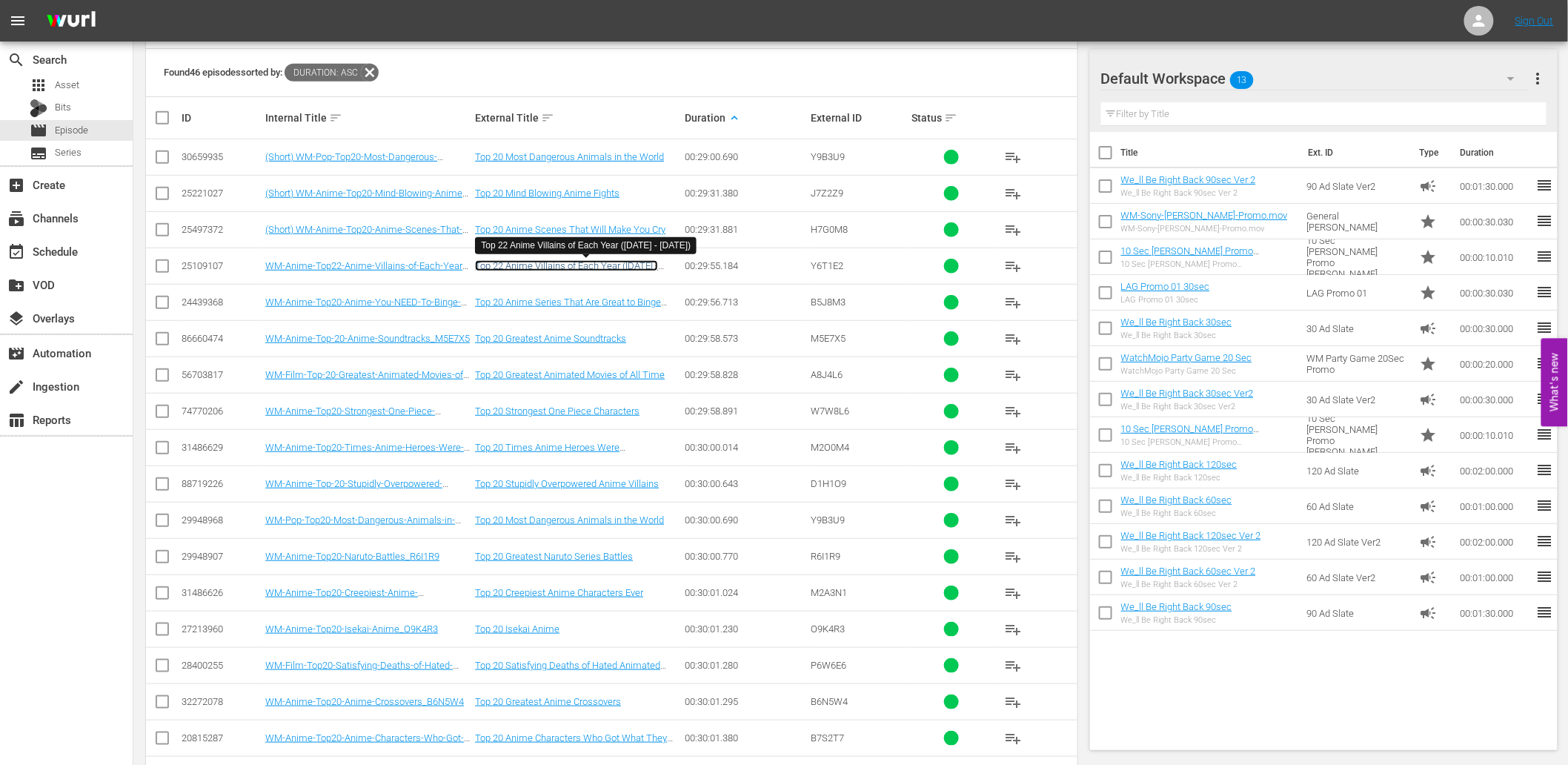
click at [608, 262] on link "Top 22 Anime Villains of Each Year ([DATE] - [DATE])" at bounding box center [566, 271] width 183 height 23
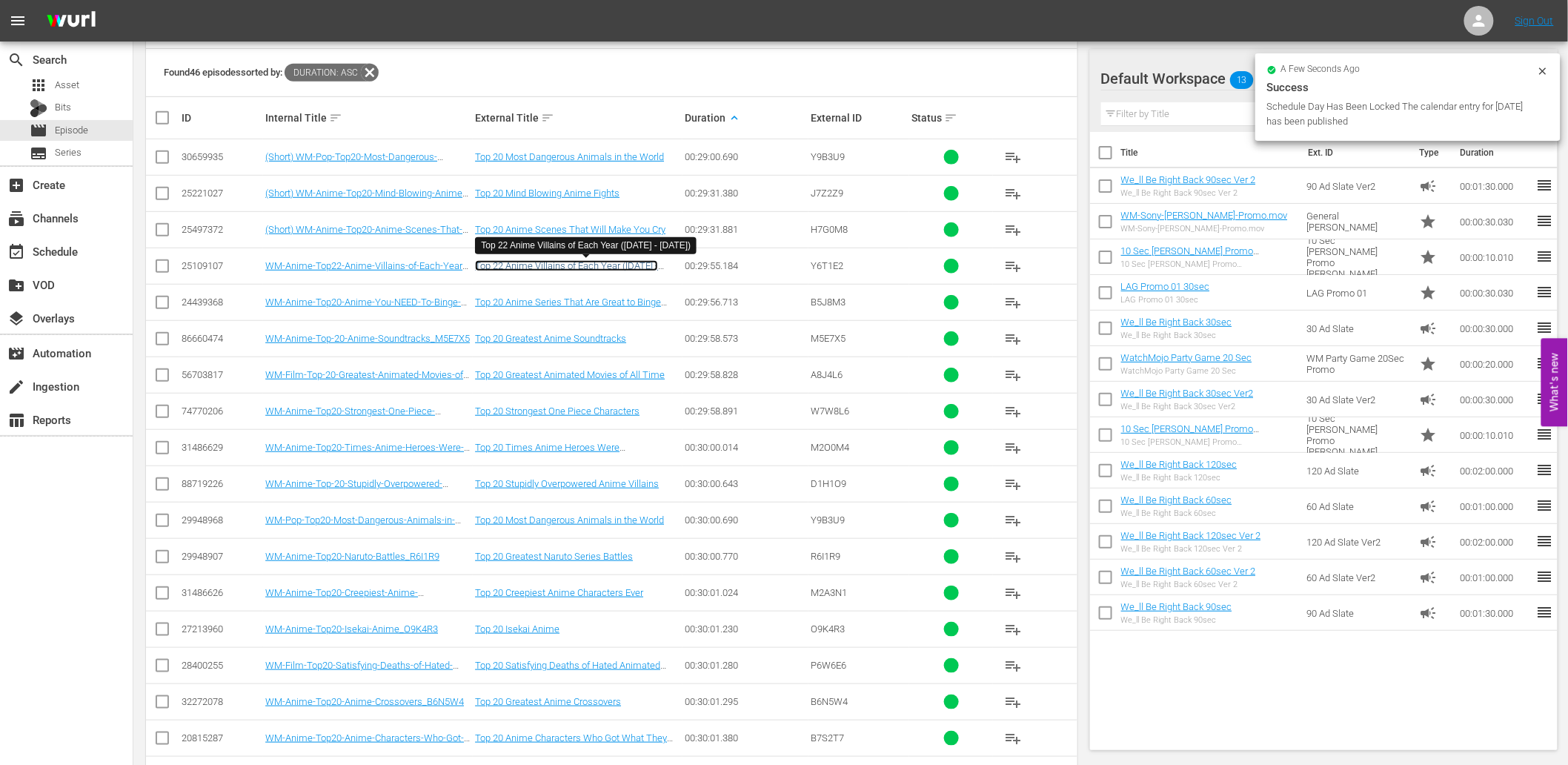
click at [605, 267] on link "Top 22 Anime Villains of Each Year ([DATE] - [DATE])" at bounding box center [566, 271] width 183 height 23
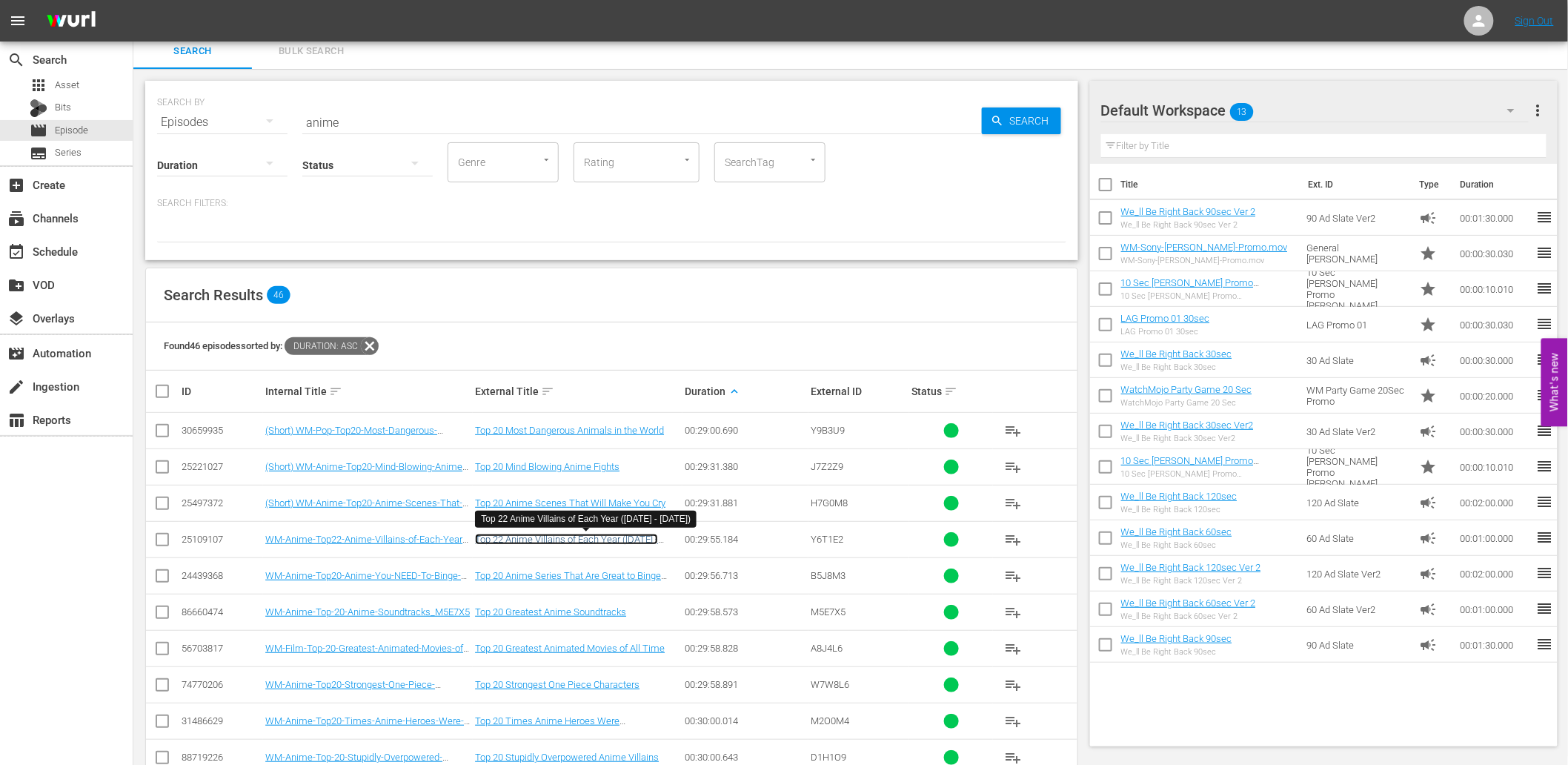
scroll to position [0, 0]
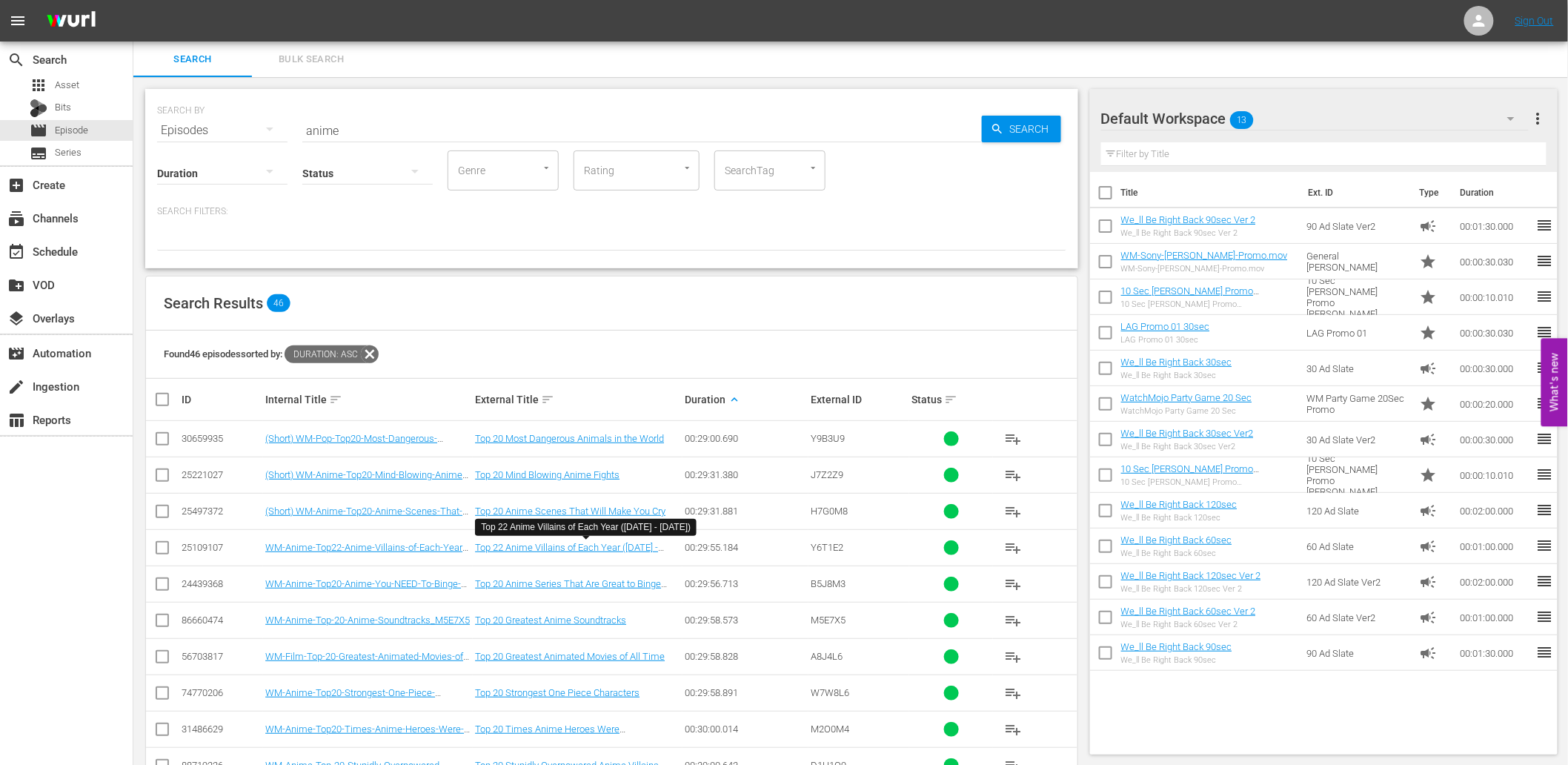
click at [478, 105] on div "SEARCH BY Search By Episodes Search ID, Title, Description, Keywords, or Catego…" at bounding box center [611, 121] width 909 height 53
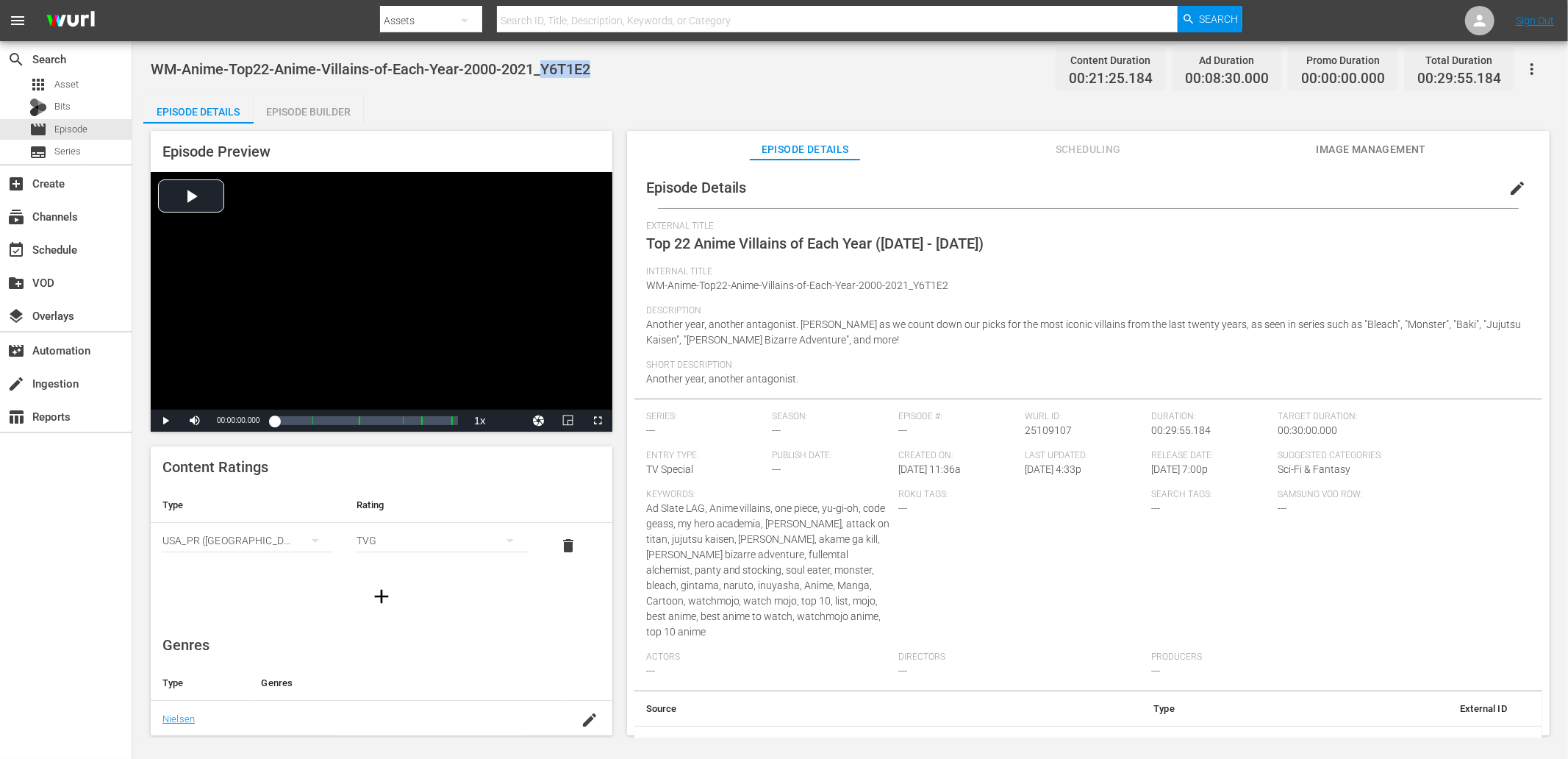
drag, startPoint x: 614, startPoint y: 66, endPoint x: 544, endPoint y: 62, distance: 70.1
click at [544, 62] on div "WM-Anime-Top22-Anime-Villains-of-Each-Year-2000-2021_Y6T1E2 Content Duration 00…" at bounding box center [849, 68] width 1398 height 33
copy span "Y6T1E2"
drag, startPoint x: 603, startPoint y: 71, endPoint x: 136, endPoint y: 72, distance: 467.0
click at [151, 74] on div "WM-Anime-Top22-Anime-Villains-of-Each-Year-2000-2021_Y6T1E2 Content Duration 00…" at bounding box center [849, 68] width 1398 height 33
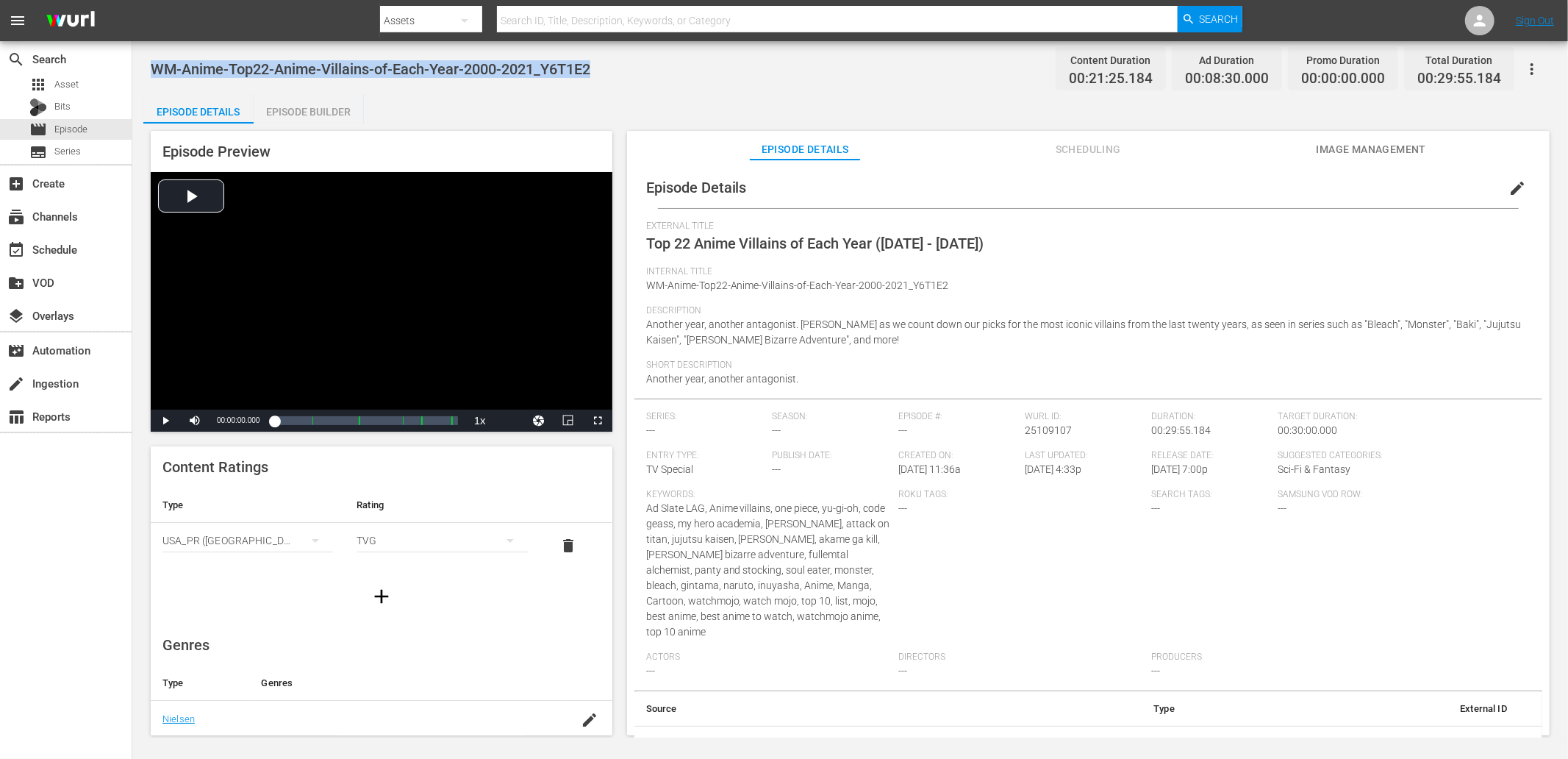
click at [434, 87] on div "WM-Anime-Top22-Anime-Villains-of-Each-Year-2000-2021_Y6T1E2 Content Duration 00…" at bounding box center [849, 389] width 1435 height 696
